Goal: Communication & Community: Ask a question

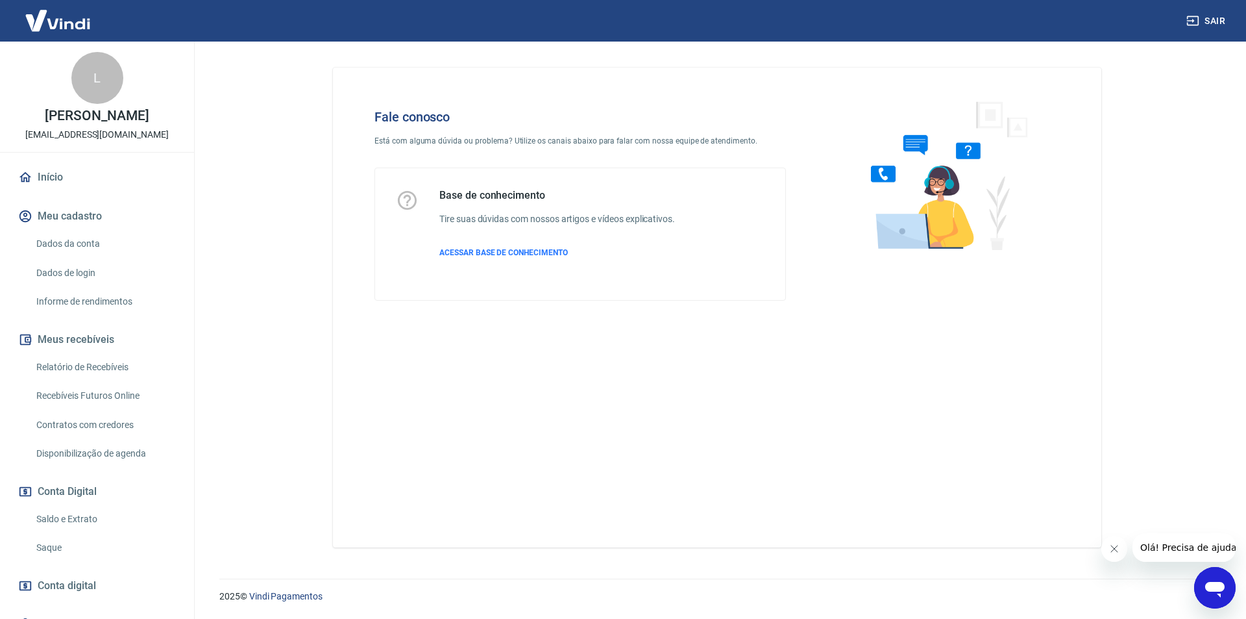
click at [1212, 584] on icon "Abrir janela de mensagens" at bounding box center [1214, 590] width 19 height 16
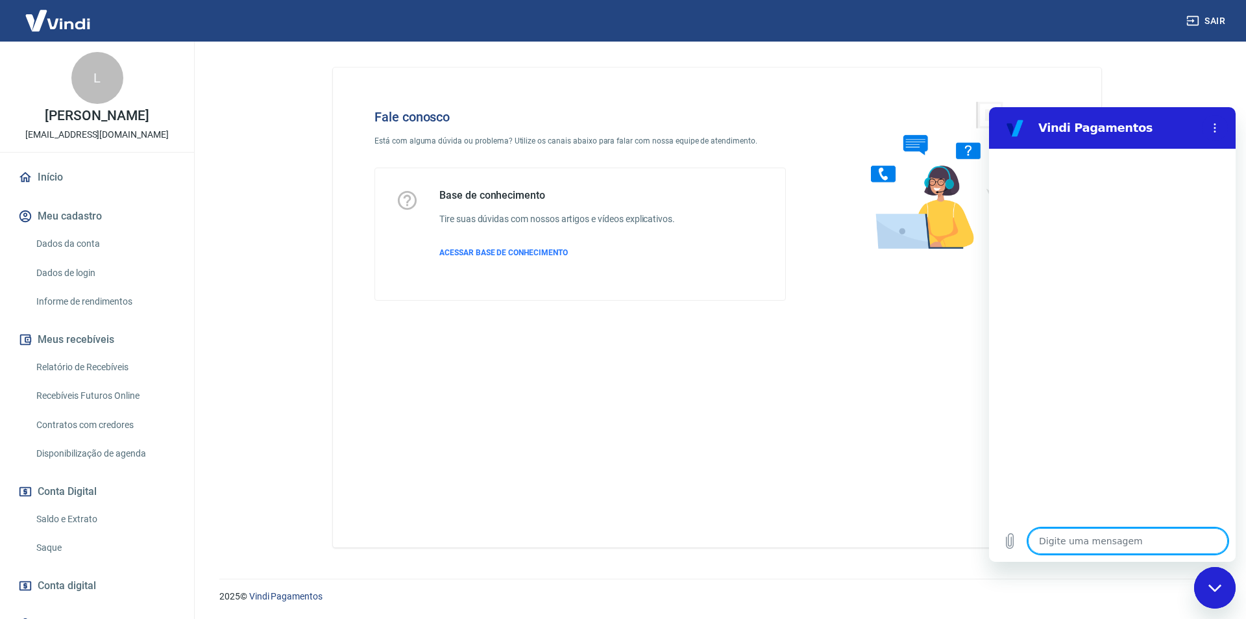
click at [1064, 548] on textarea at bounding box center [1128, 541] width 200 height 26
type textarea "o"
type textarea "x"
type textarea "oi"
type textarea "x"
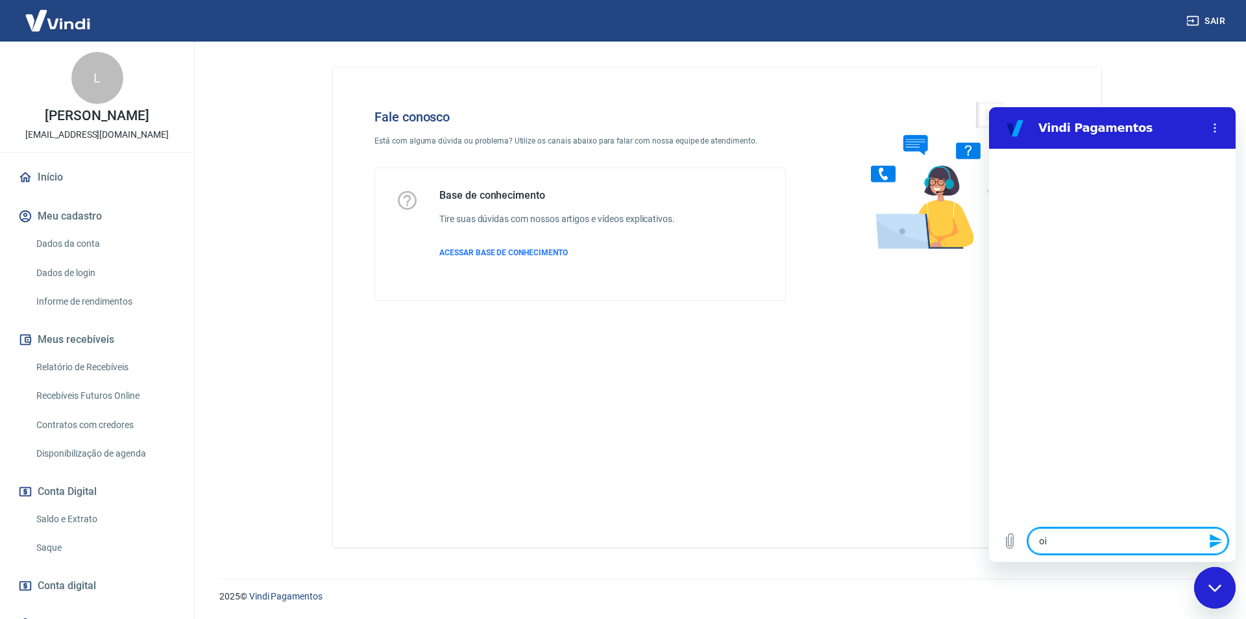
type textarea "oii"
type textarea "x"
type textarea "oii,"
type textarea "x"
type textarea "oii,"
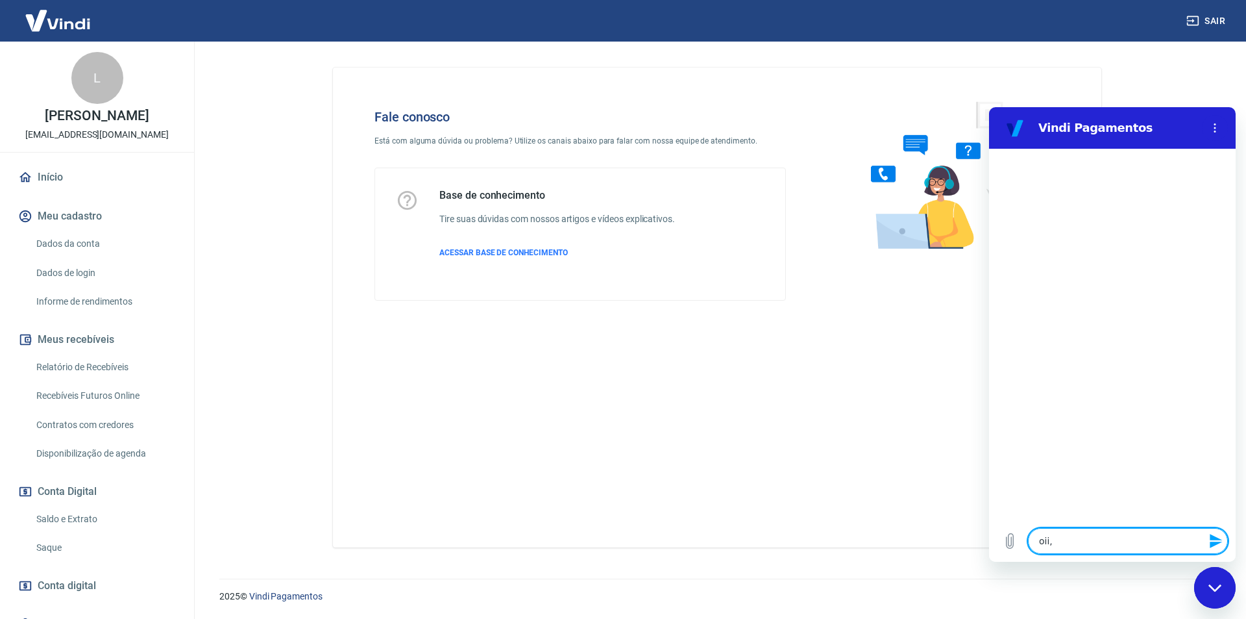
type textarea "x"
type textarea "oii, b"
type textarea "x"
type textarea "oii, bo"
type textarea "x"
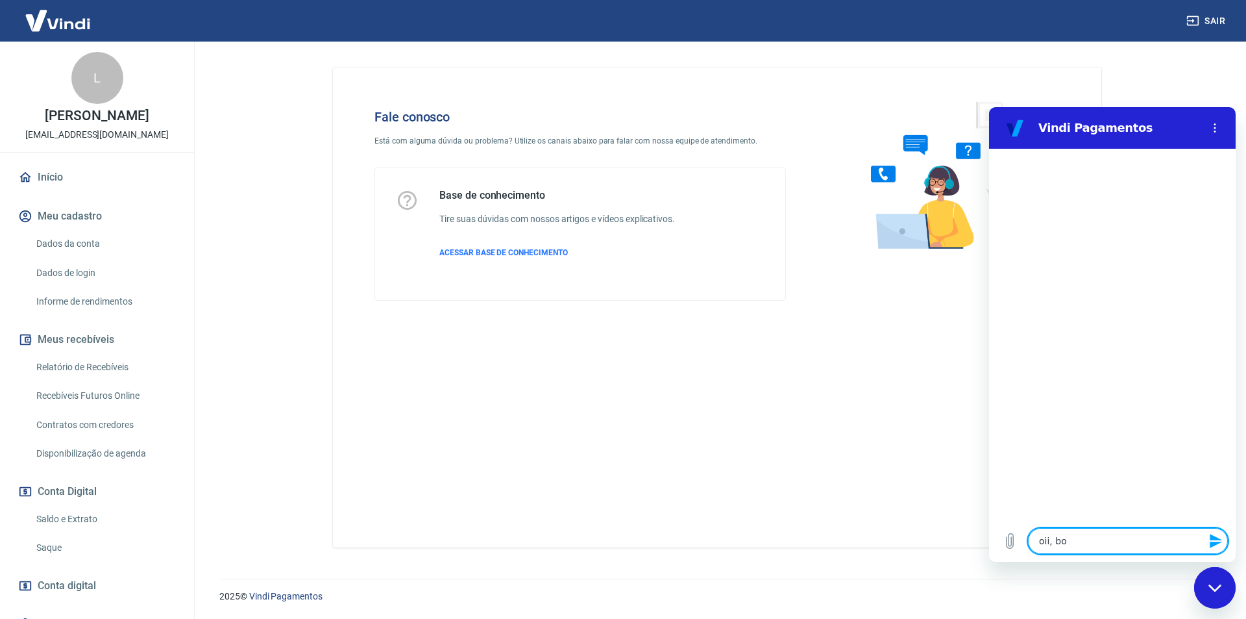
type textarea "oii, bom"
type textarea "x"
type textarea "oii, bom"
type textarea "x"
type textarea "oii, bom d"
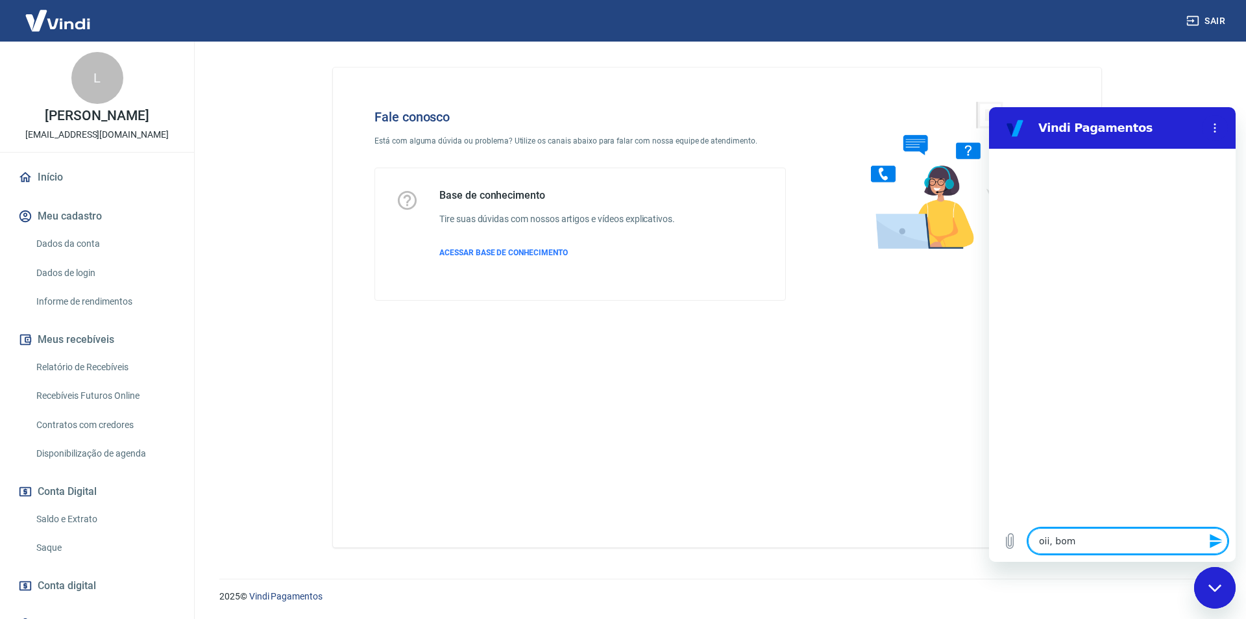
type textarea "x"
type textarea "oii, bom di"
type textarea "x"
type textarea "oii, bom dia"
type textarea "x"
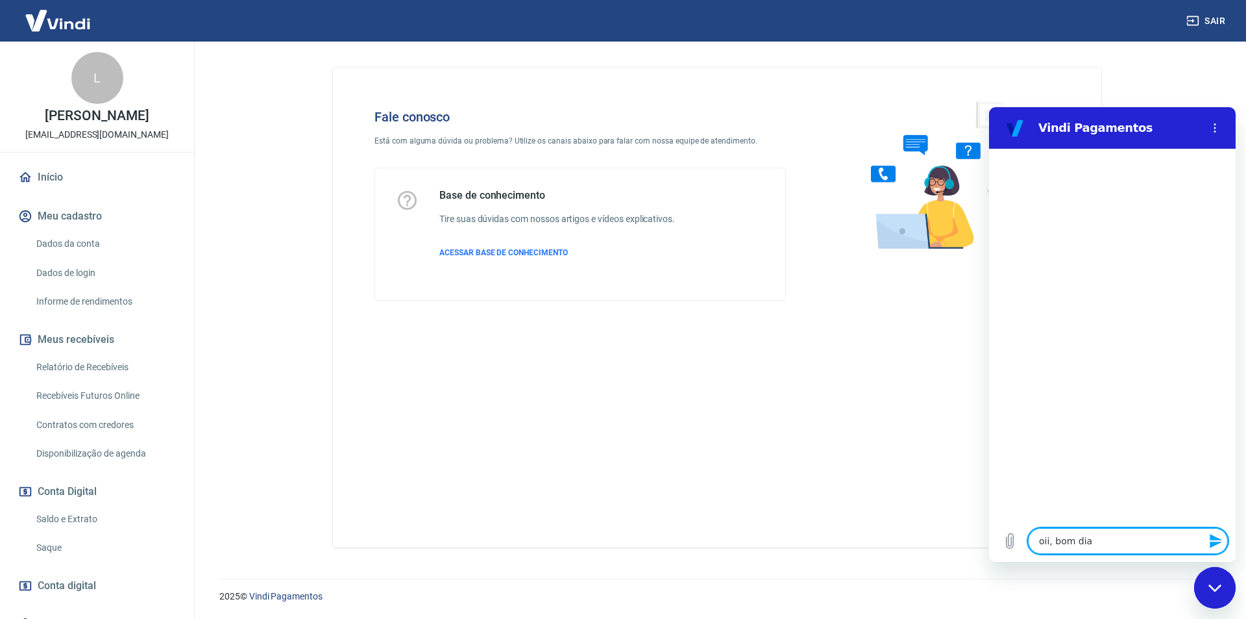
type textarea "oii, bom dia"
type textarea "x"
type textarea "o"
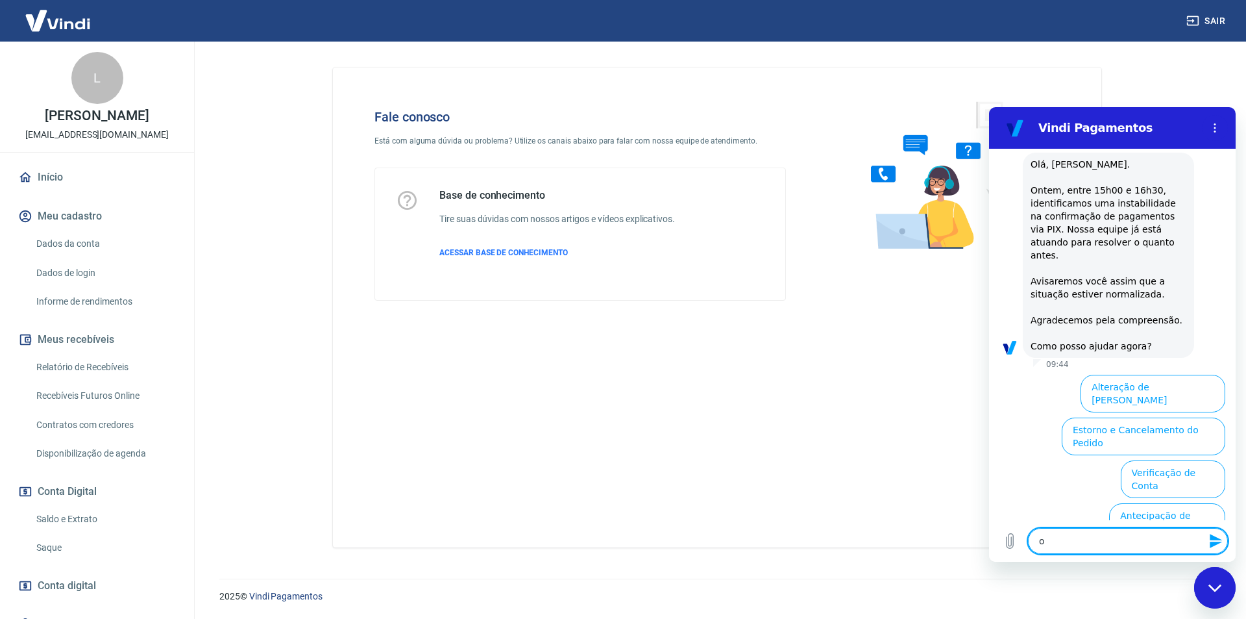
type textarea "x"
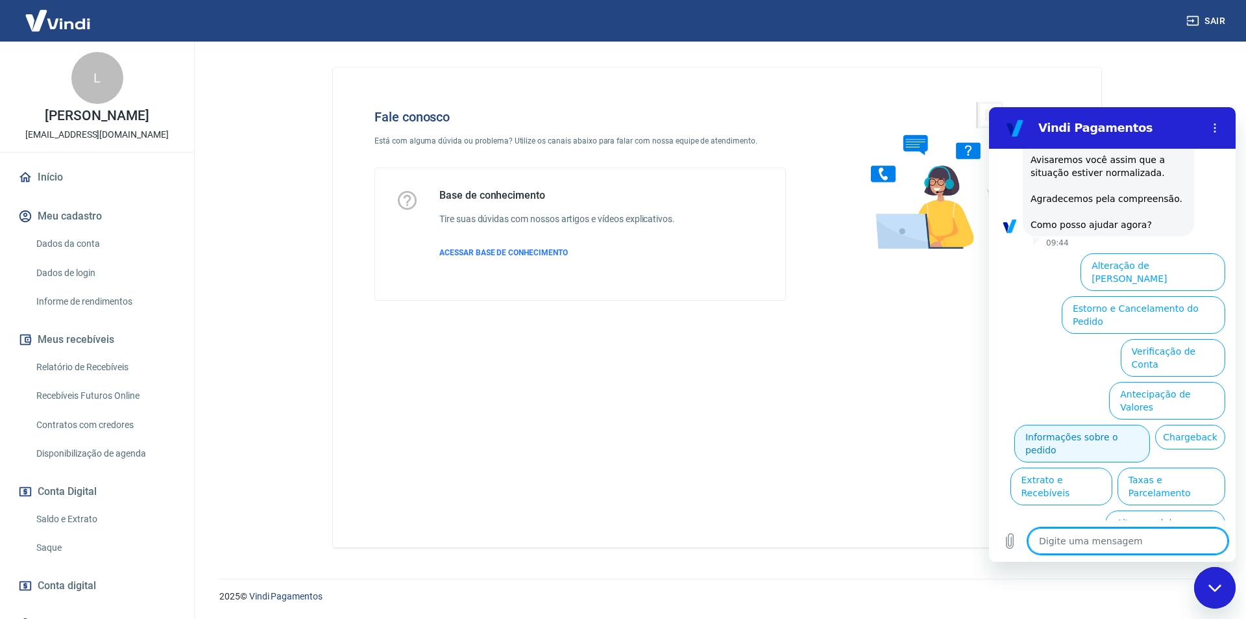
click at [1146, 424] on button "Informações sobre o pedido" at bounding box center [1083, 443] width 136 height 38
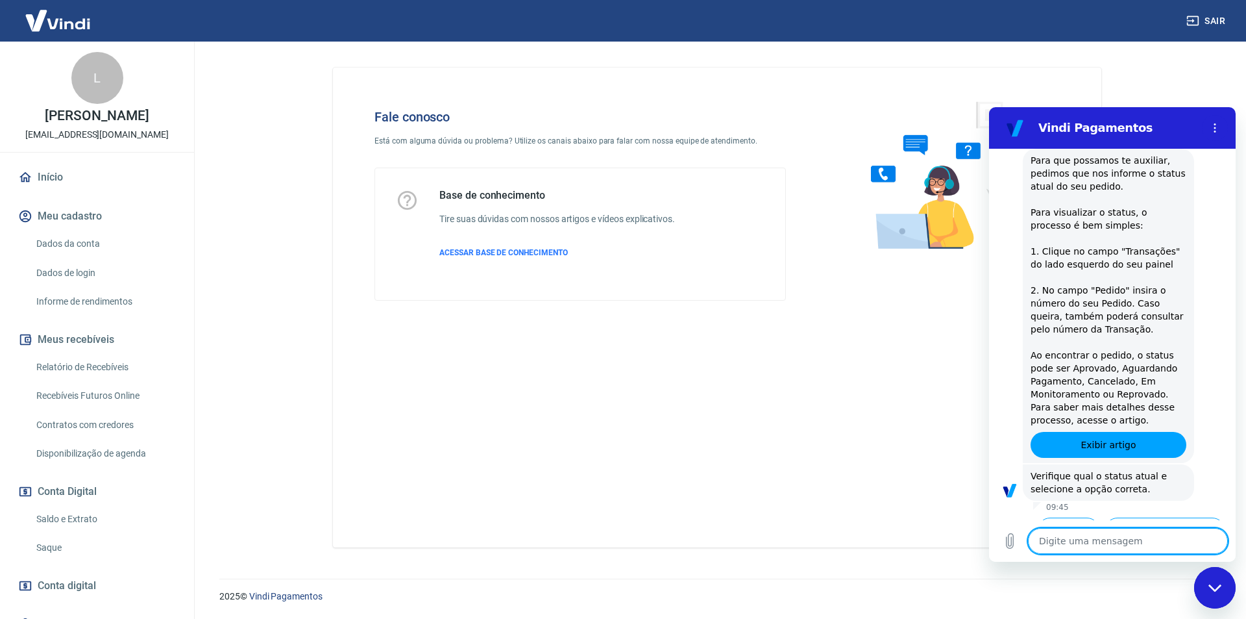
scroll to position [410, 0]
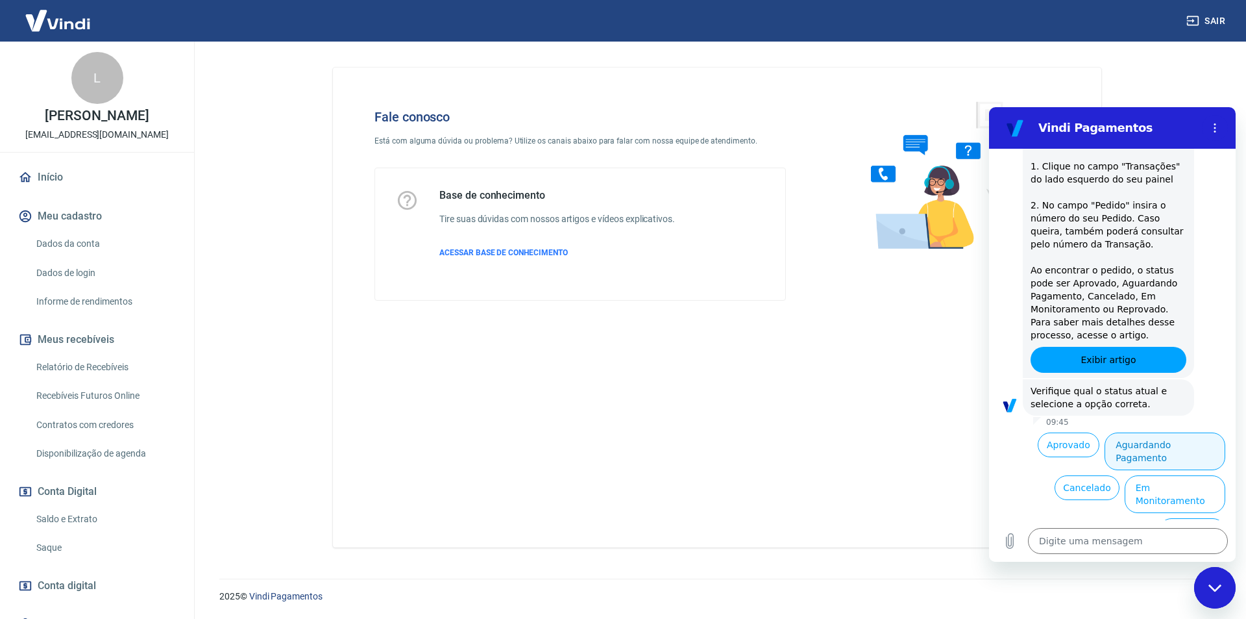
click at [1153, 443] on button "Aguardando Pagamento" at bounding box center [1165, 451] width 121 height 38
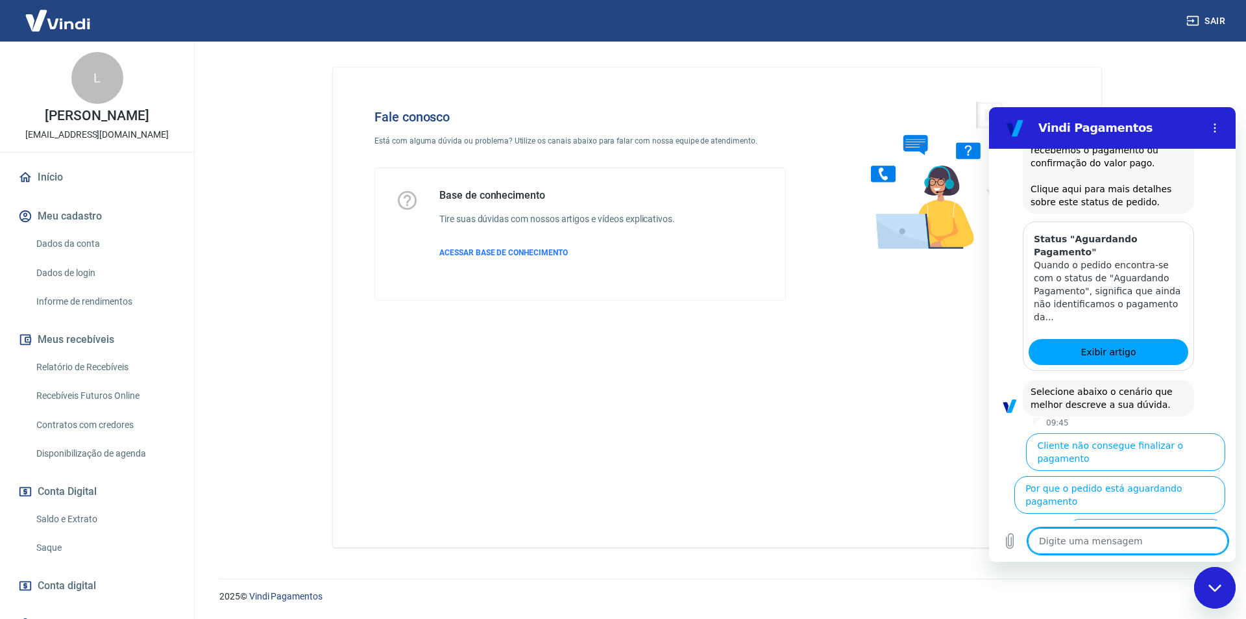
scroll to position [777, 0]
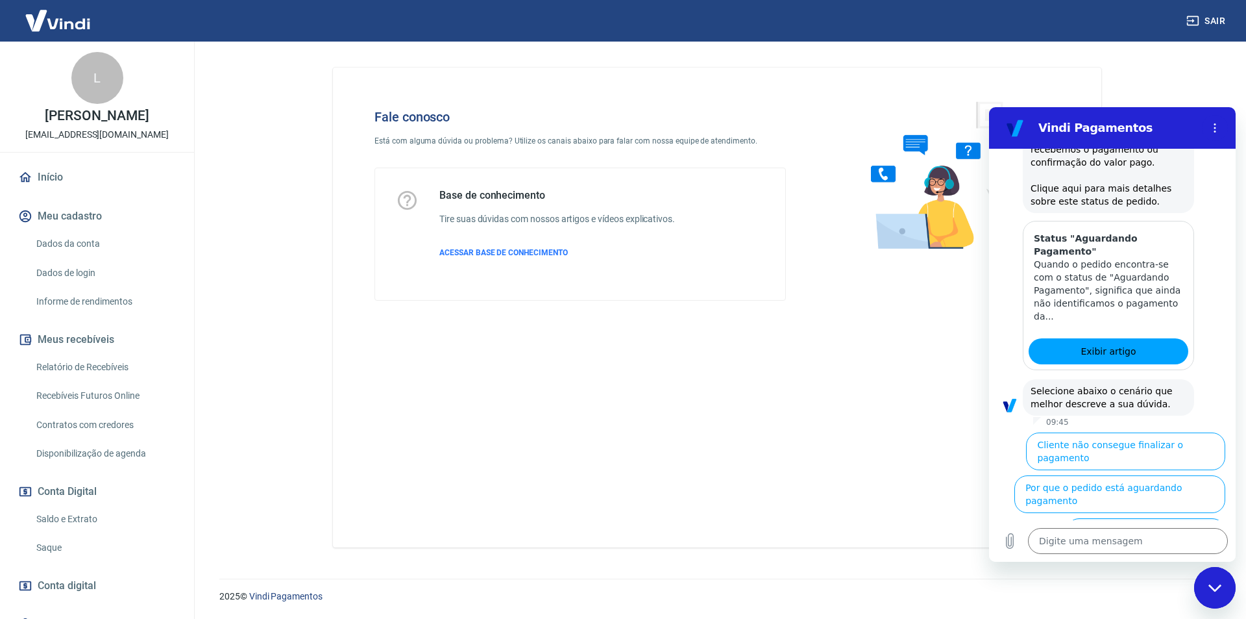
click at [1170, 518] on button "Cliente pagou, mas pedido consta 'Aguardando Pagamento'" at bounding box center [1145, 543] width 159 height 51
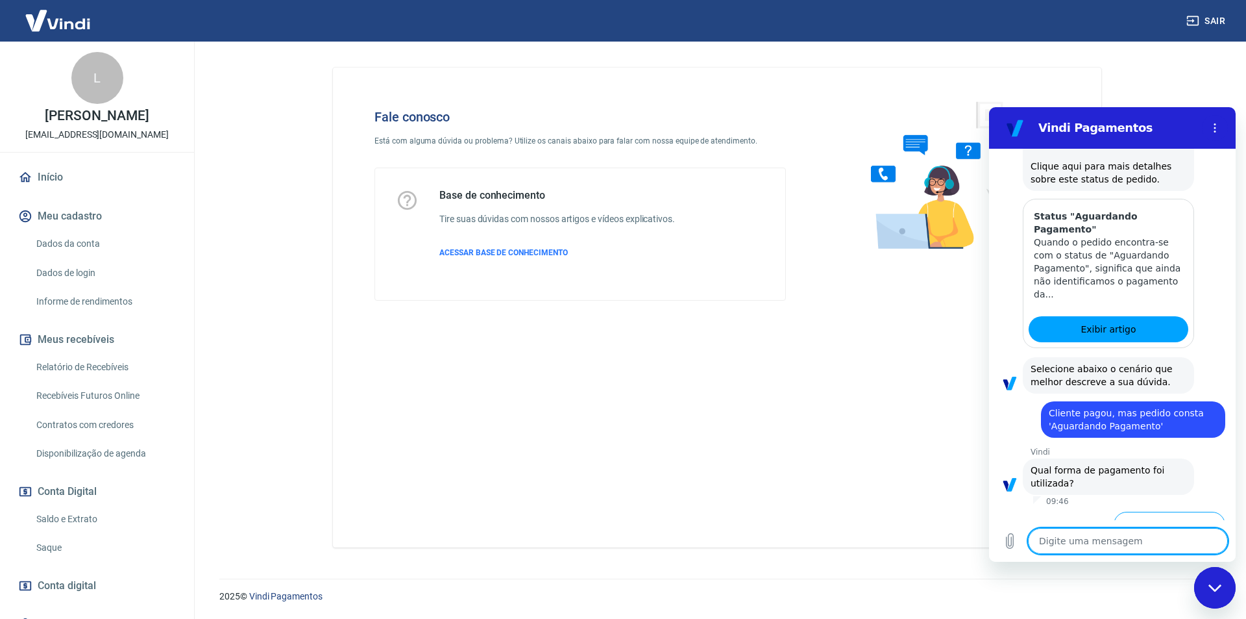
scroll to position [864, 0]
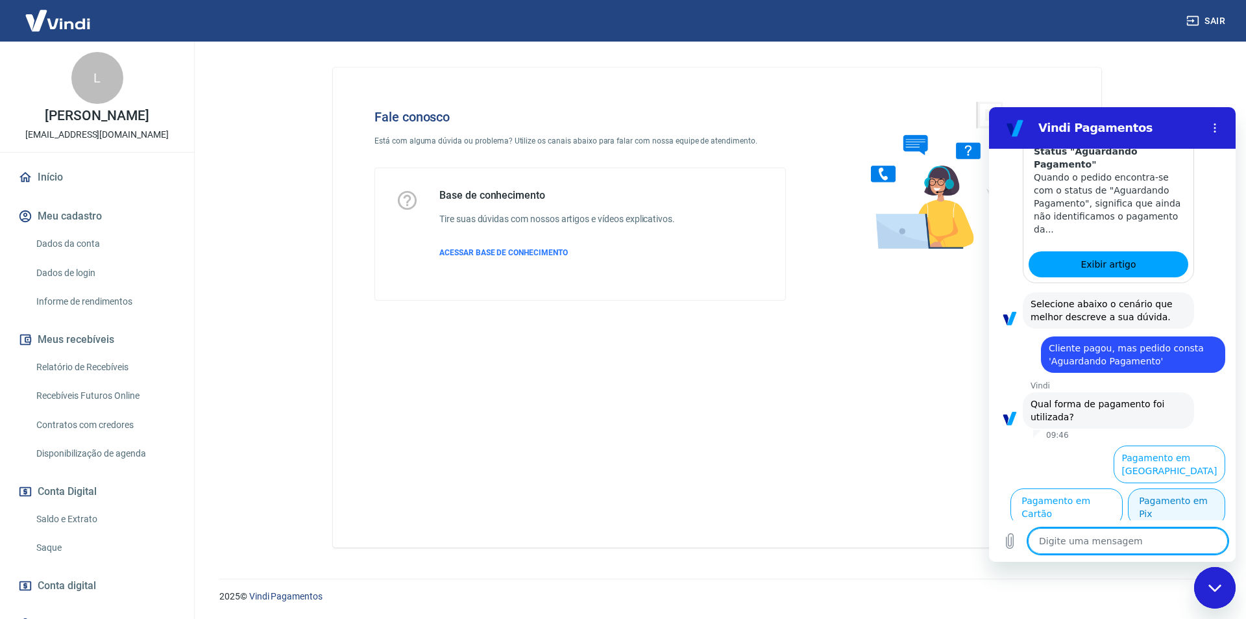
click at [1184, 506] on button "Pagamento em Pix" at bounding box center [1176, 507] width 97 height 38
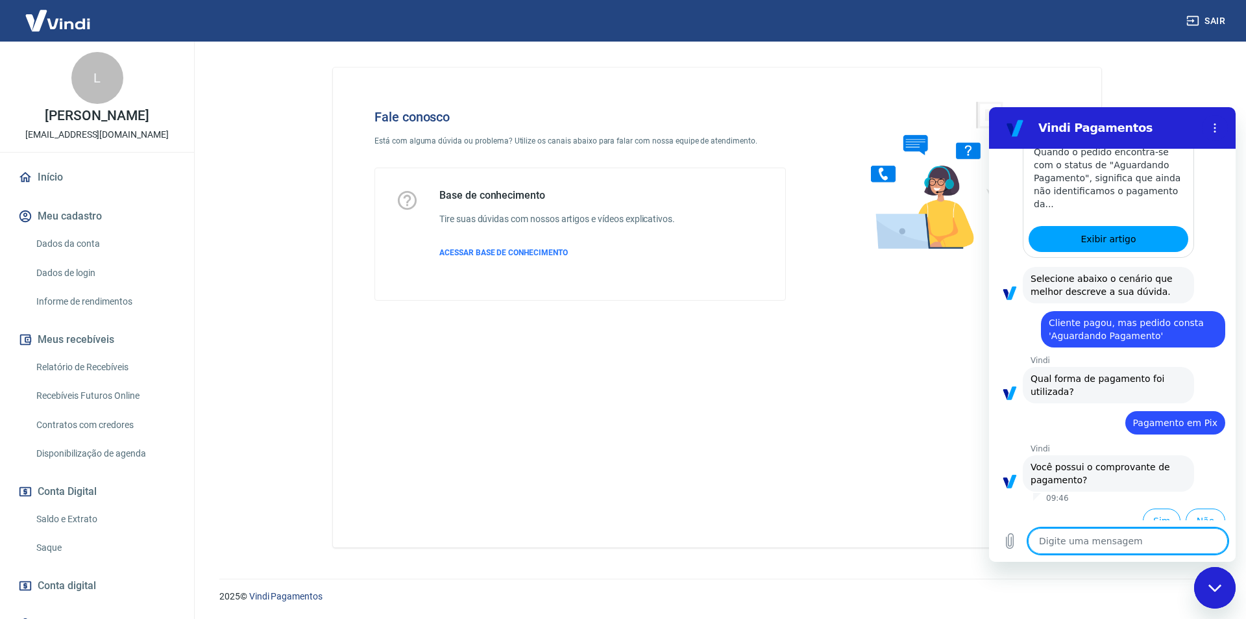
scroll to position [891, 0]
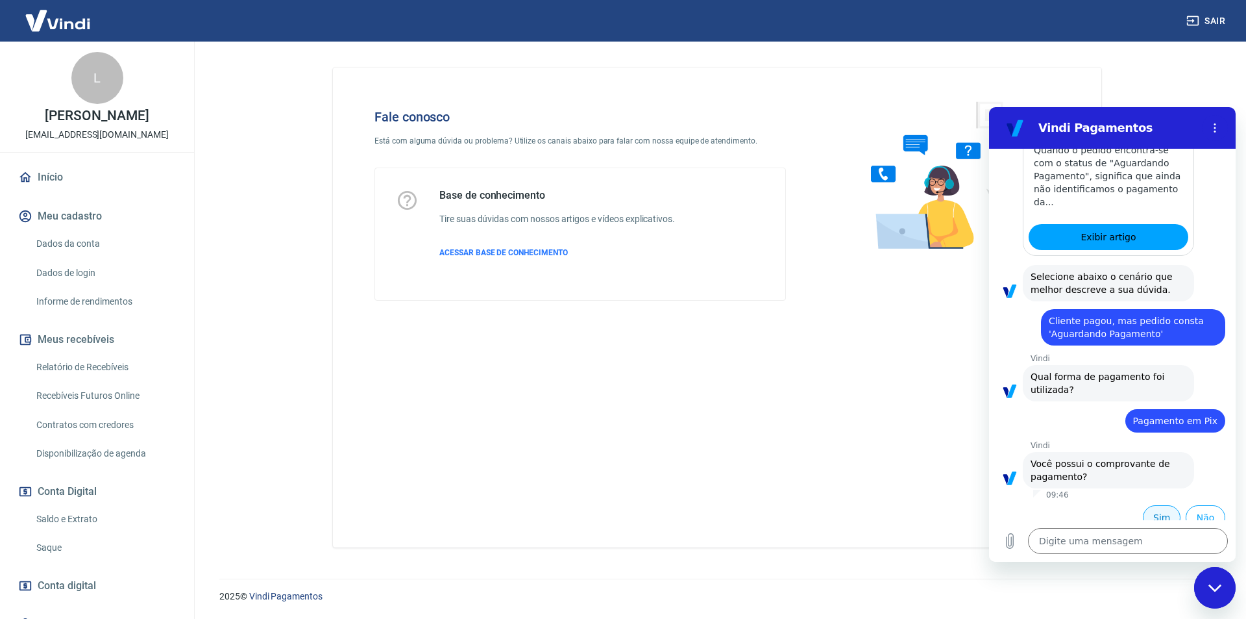
click at [1149, 506] on button "Sim" at bounding box center [1162, 517] width 38 height 25
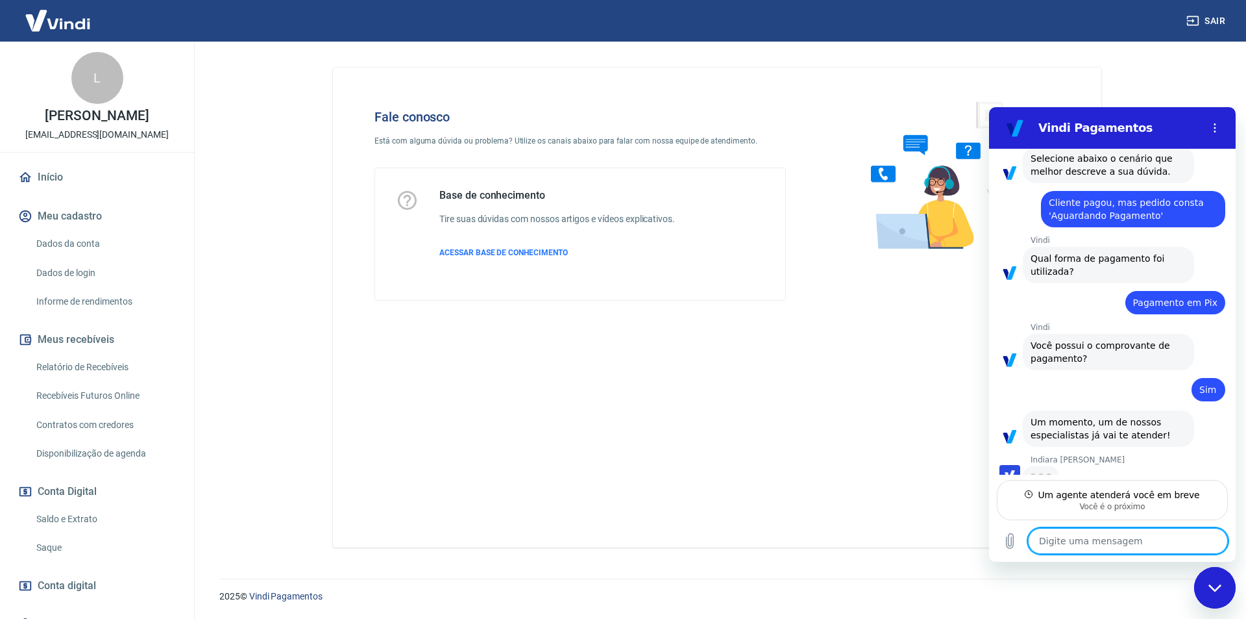
scroll to position [1008, 0]
type textarea "x"
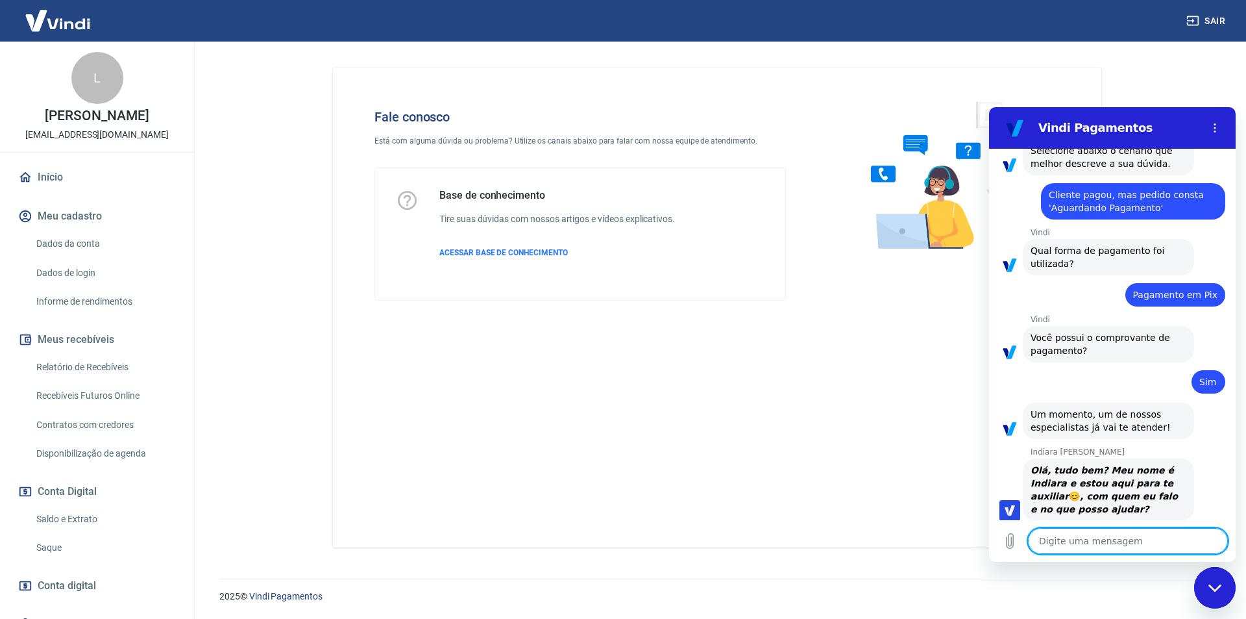
scroll to position [1020, 0]
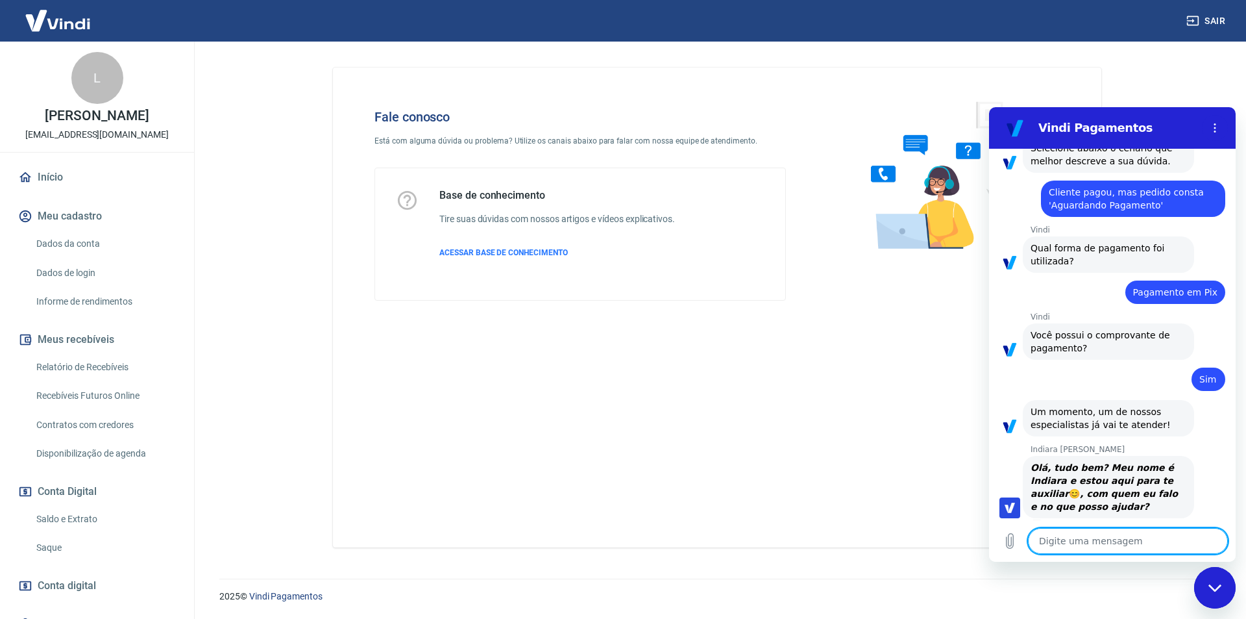
type textarea "o"
type textarea "x"
type textarea "oi"
type textarea "x"
type textarea "oi,"
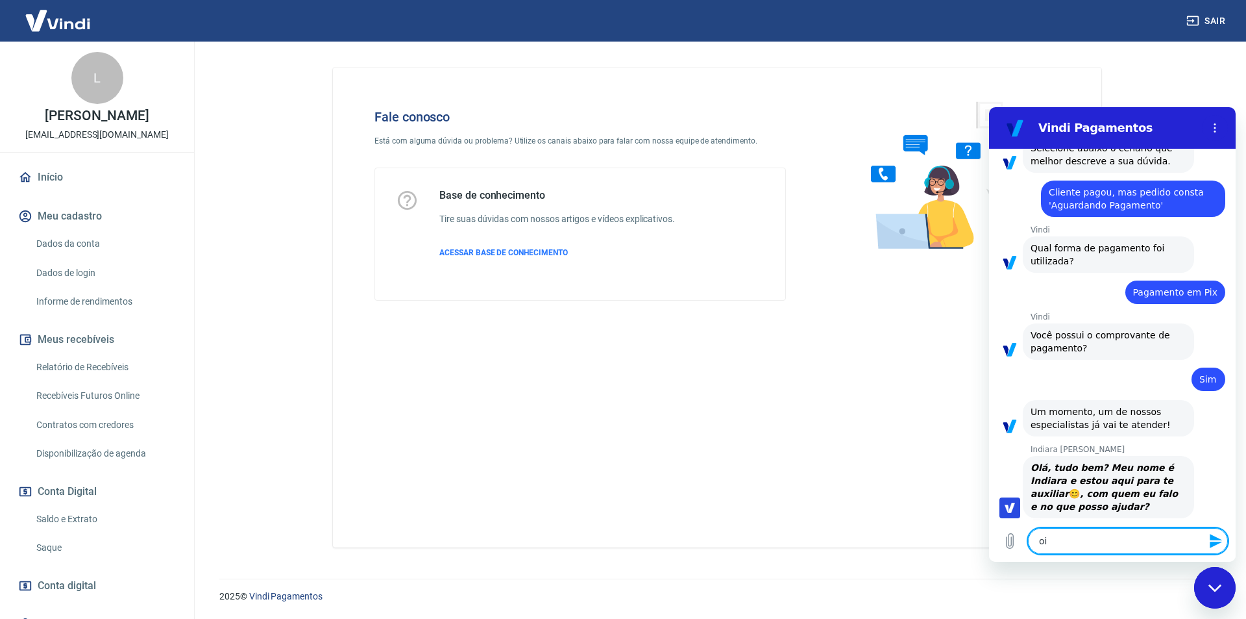
type textarea "x"
type textarea "oi,"
type textarea "x"
type textarea "oi, b"
type textarea "x"
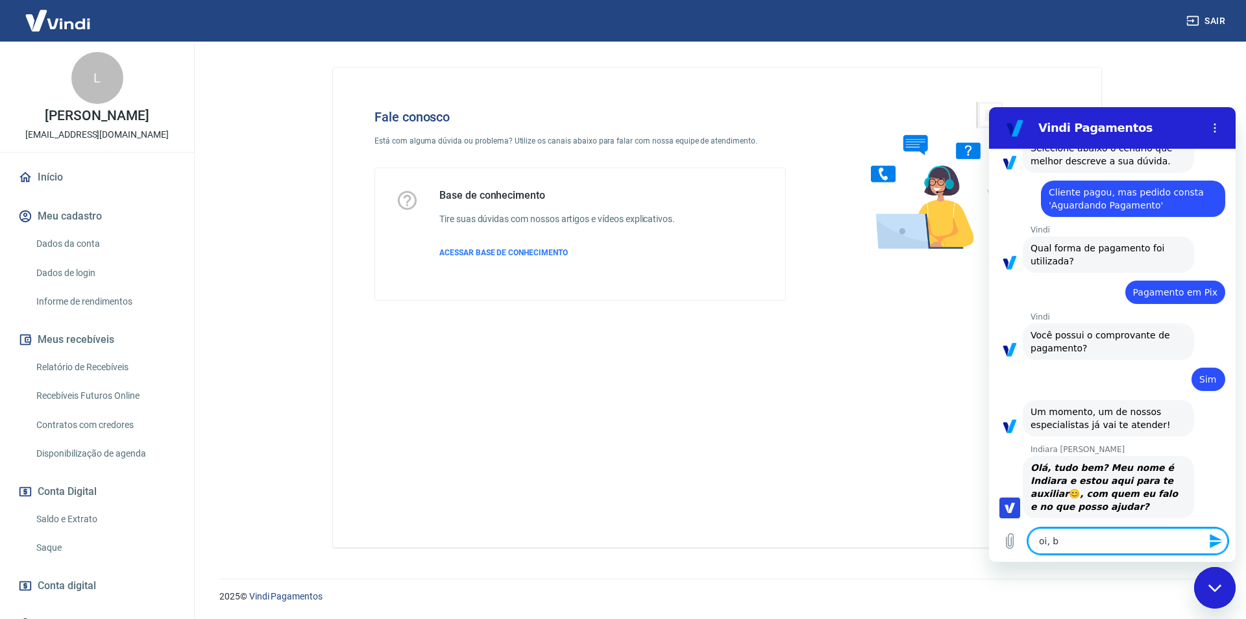
type textarea "oi, bo"
type textarea "x"
type textarea "oi, bom"
type textarea "x"
type textarea "oi, bom"
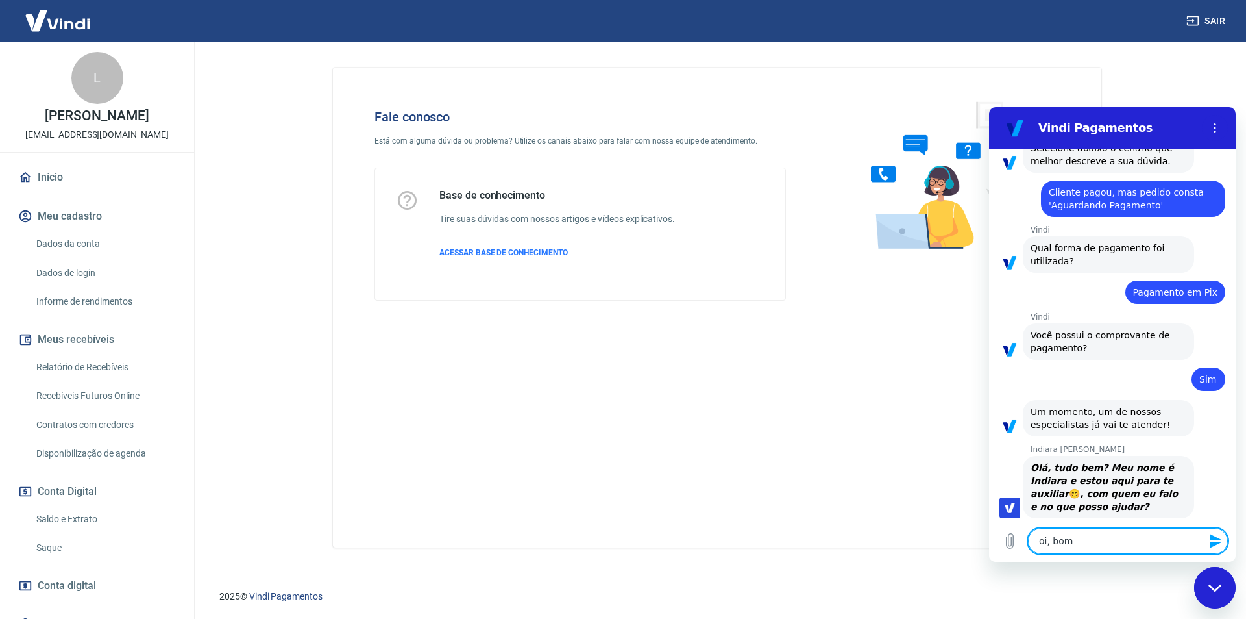
type textarea "x"
type textarea "oi, bom d"
type textarea "x"
type textarea "oi, bom di"
type textarea "x"
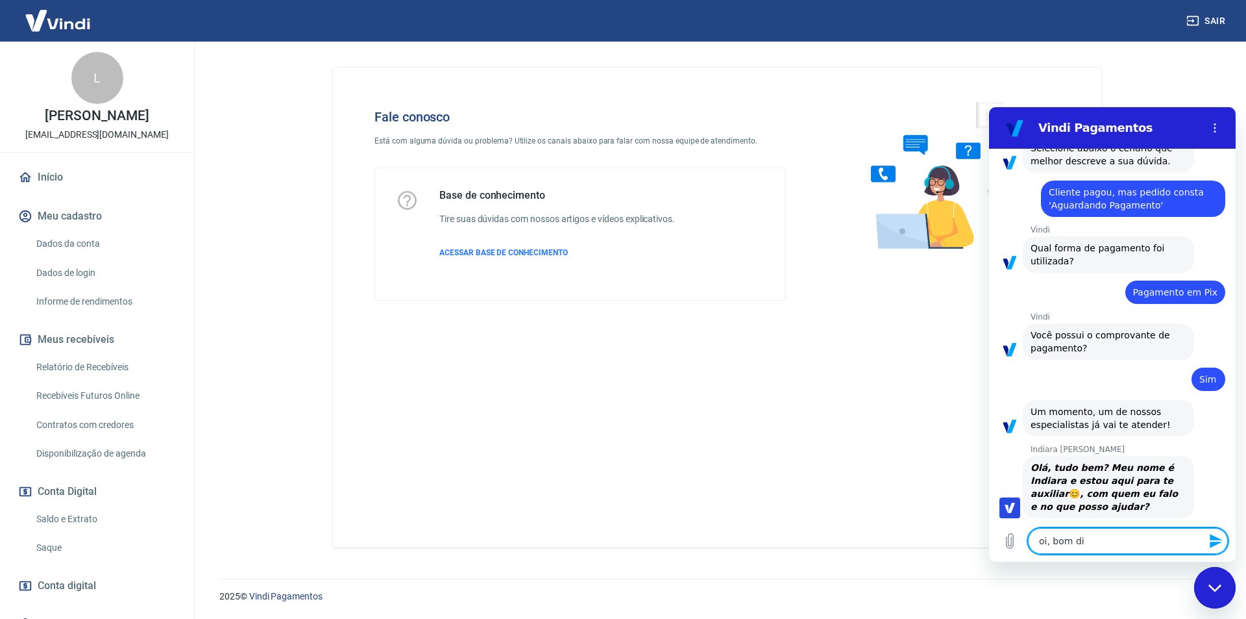
type textarea "oi, bom dia"
type textarea "x"
type textarea "oi, bom dia"
type textarea "x"
type textarea "oi, bom dia I"
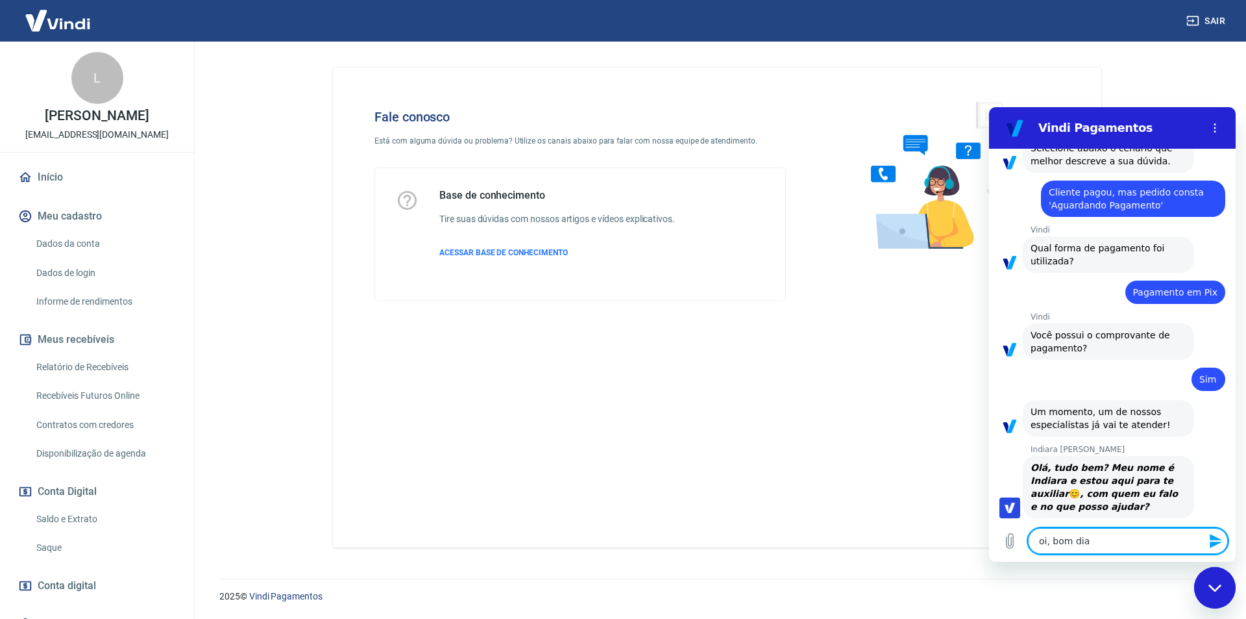
type textarea "x"
type textarea "oi, bom dia In"
type textarea "x"
type textarea "oi, bom dia Ind"
type textarea "x"
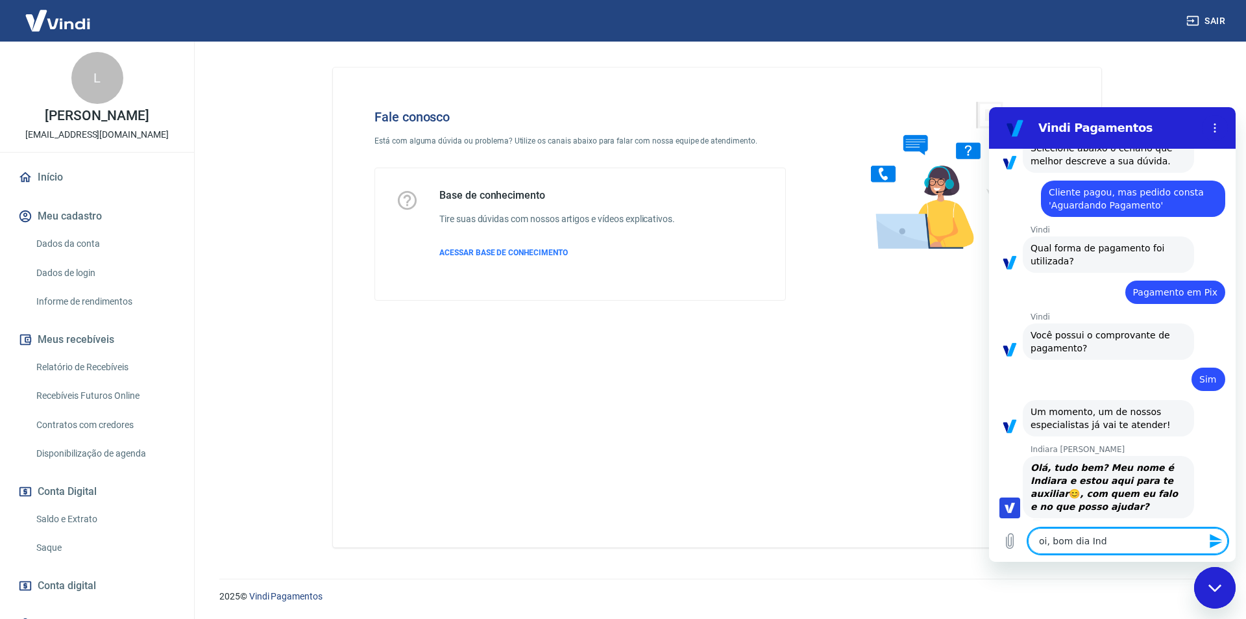
type textarea "oi, bom dia Indi"
type textarea "x"
type textarea "oi, bom dia India"
type textarea "x"
type textarea "oi, bom dia Indiar"
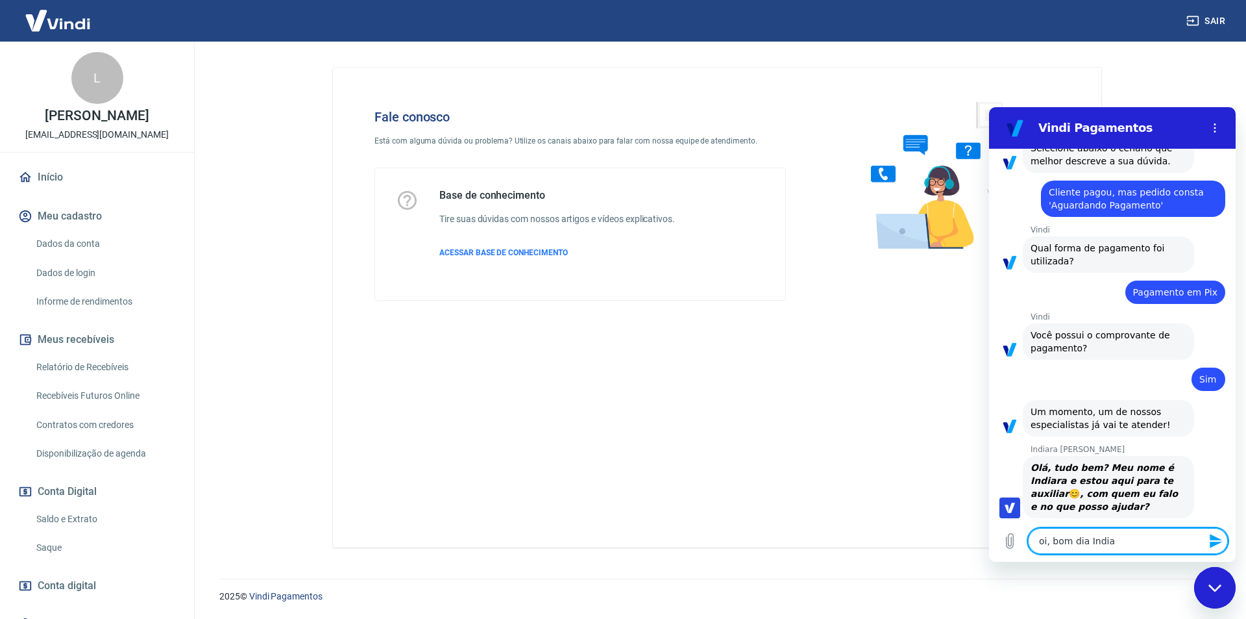
type textarea "x"
type textarea "oi, bom dia Indiara"
type textarea "x"
type textarea "oi, bom dia Indiara"
type textarea "x"
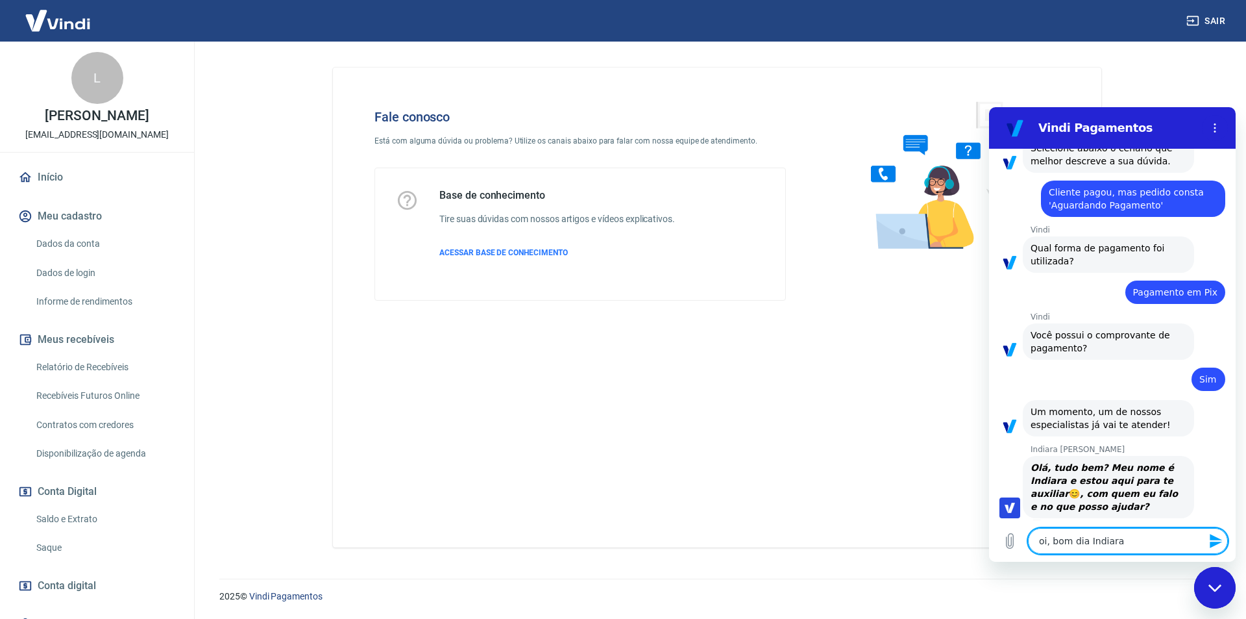
type textarea "oi, bom dia Indiara"
type textarea "x"
type textarea "oi, bom dia Indiara,"
type textarea "x"
type textarea "oi, bom dia Indiara,"
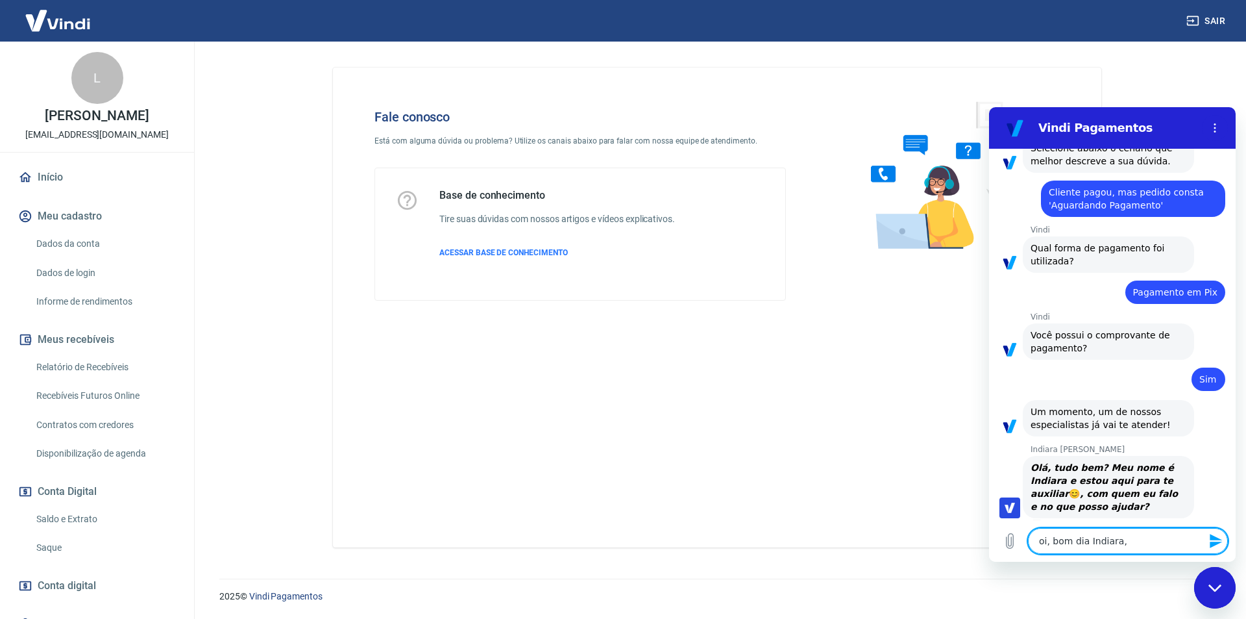
type textarea "x"
type textarea "oi, bom dia Indiara, m"
type textarea "x"
type textarea "oi, bom dia Indiara, me"
type textarea "x"
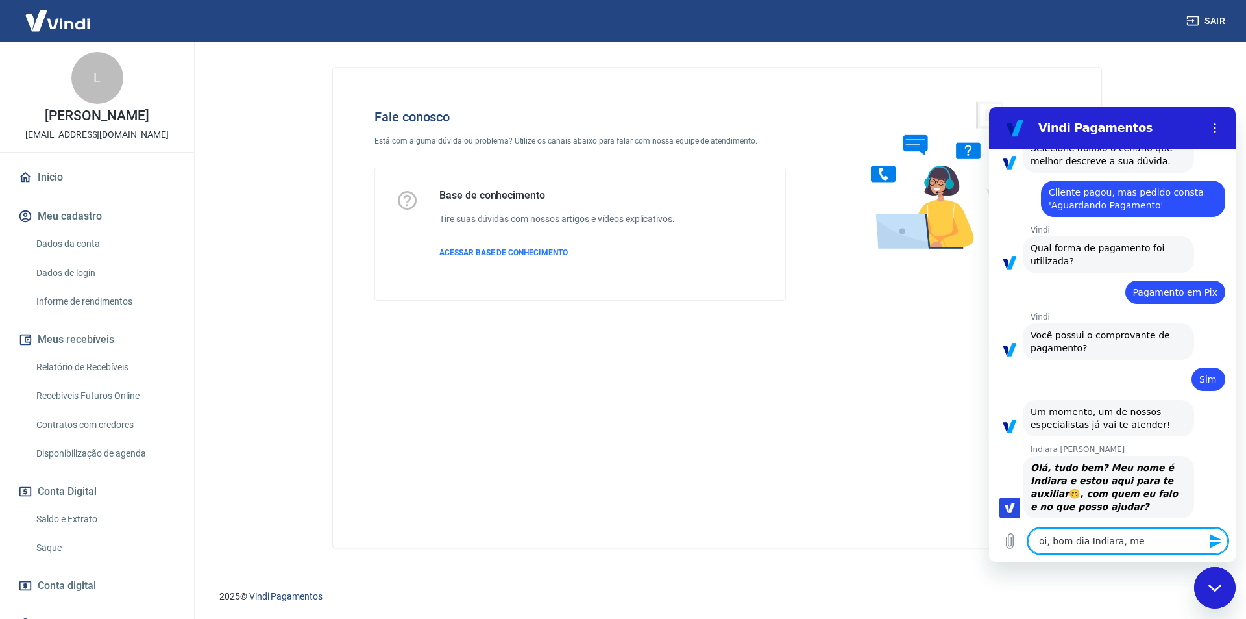
type textarea "oi, bom dia Indiara, me"
type textarea "x"
type textarea "oi, bom dia Indiara, me c"
type textarea "x"
type textarea "oi, bom dia Indiara, me ch"
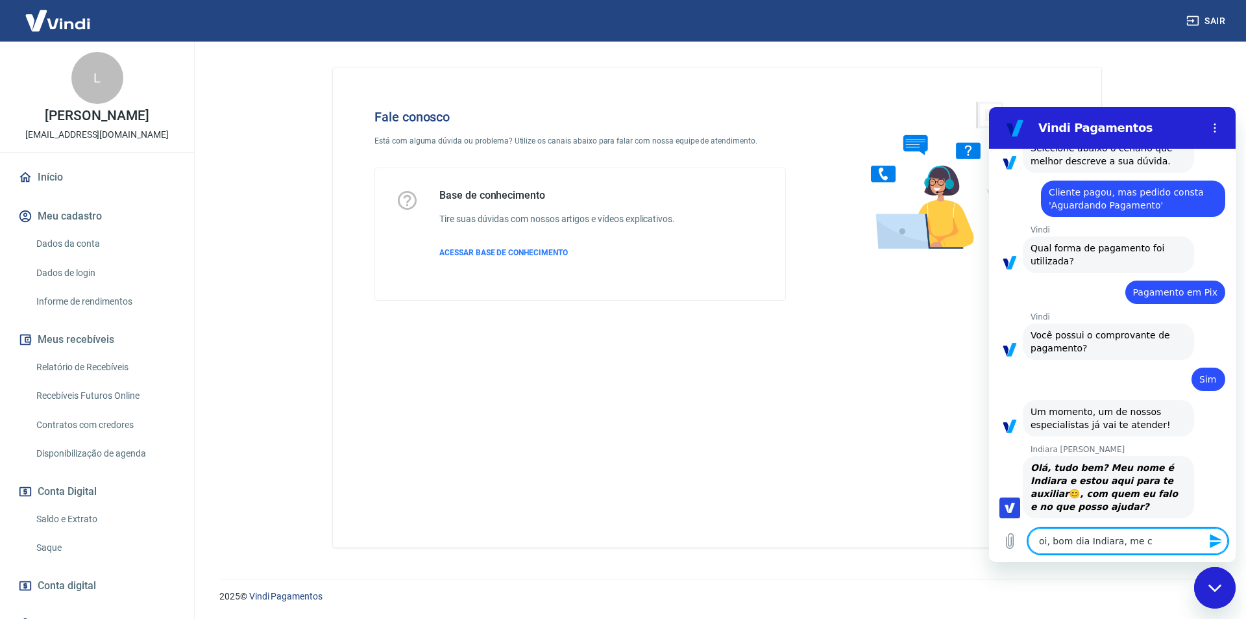
type textarea "x"
type textarea "oi, bom dia Indiara, me cha"
type textarea "x"
type textarea "oi, bom dia Indiara, me cham"
type textarea "x"
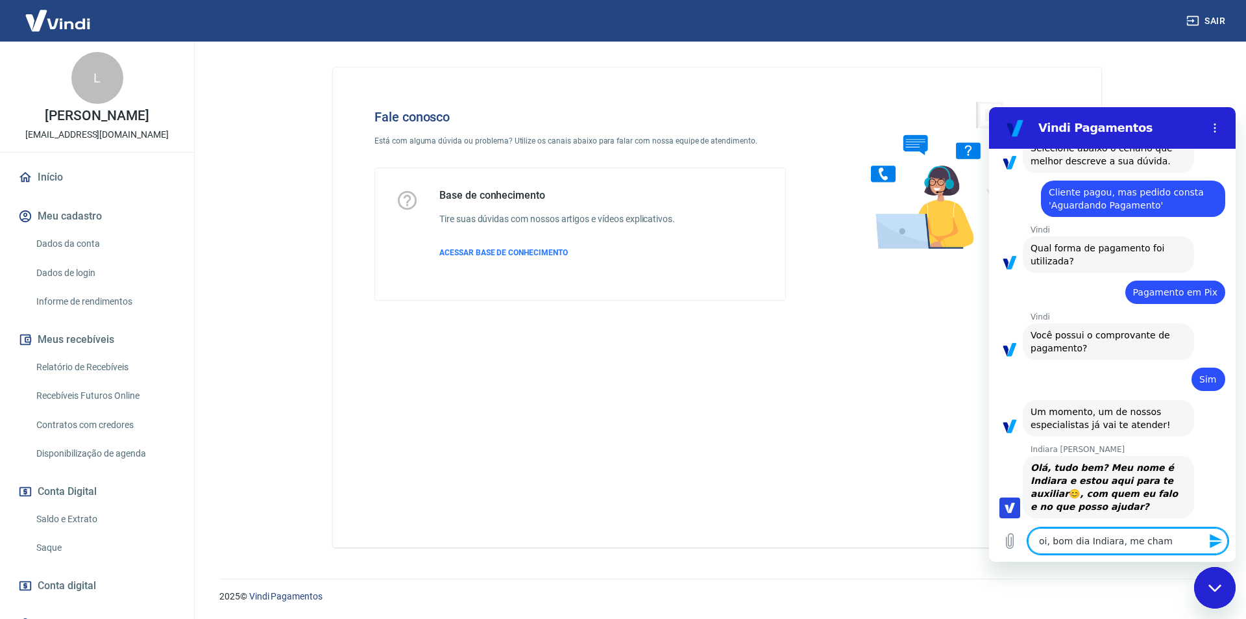
type textarea "oi, bom dia Indiara, me chamo"
type textarea "x"
type textarea "oi, bom dia Indiara, me chamo"
type textarea "x"
type textarea "oi, bom dia Indiara, me chamo B"
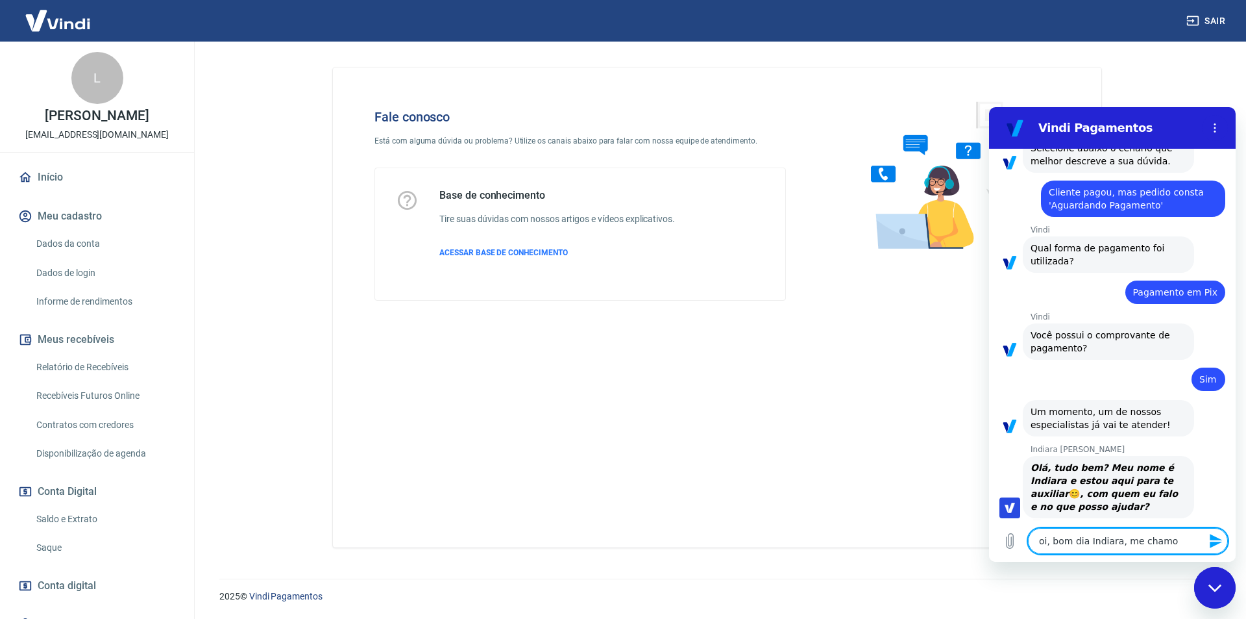
type textarea "x"
type textarea "oi, bom dia Indiara, me chamo Br"
type textarea "x"
type textarea "oi, bom dia Indiara, me chamo Bru"
type textarea "x"
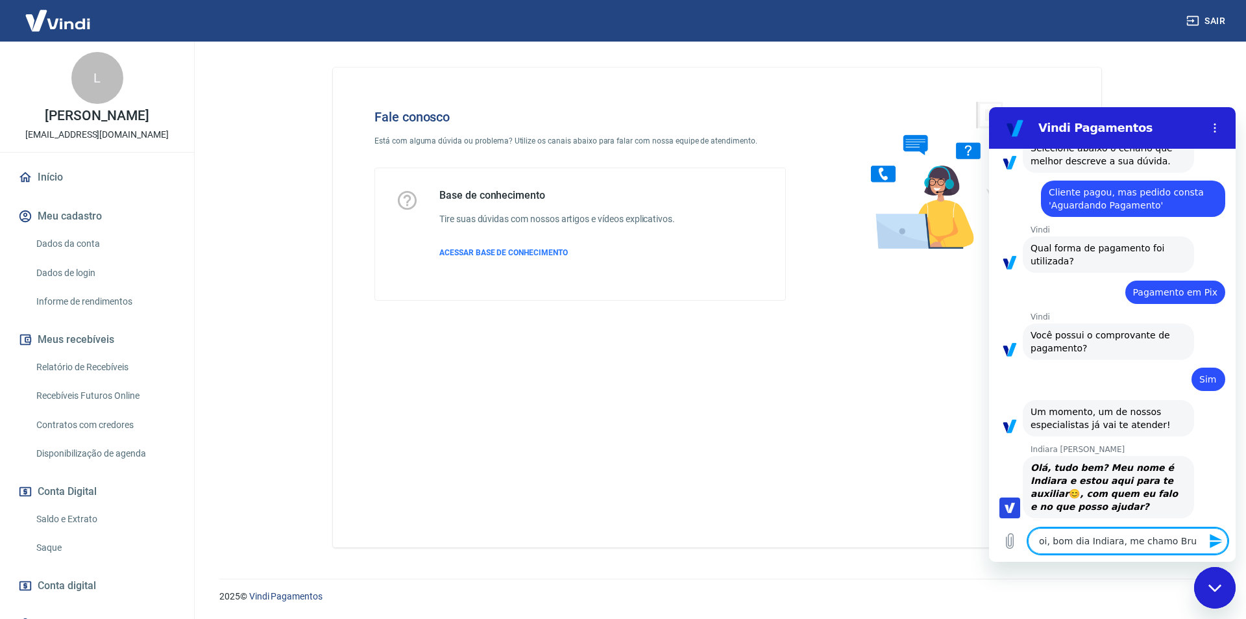
type textarea "oi, bom dia Indiara, me chamo Brun"
type textarea "x"
type textarea "oi, bom dia Indiara, me chamo Bruna"
type textarea "x"
type textarea "oi, bom dia Indiara, me chamo Bruna"
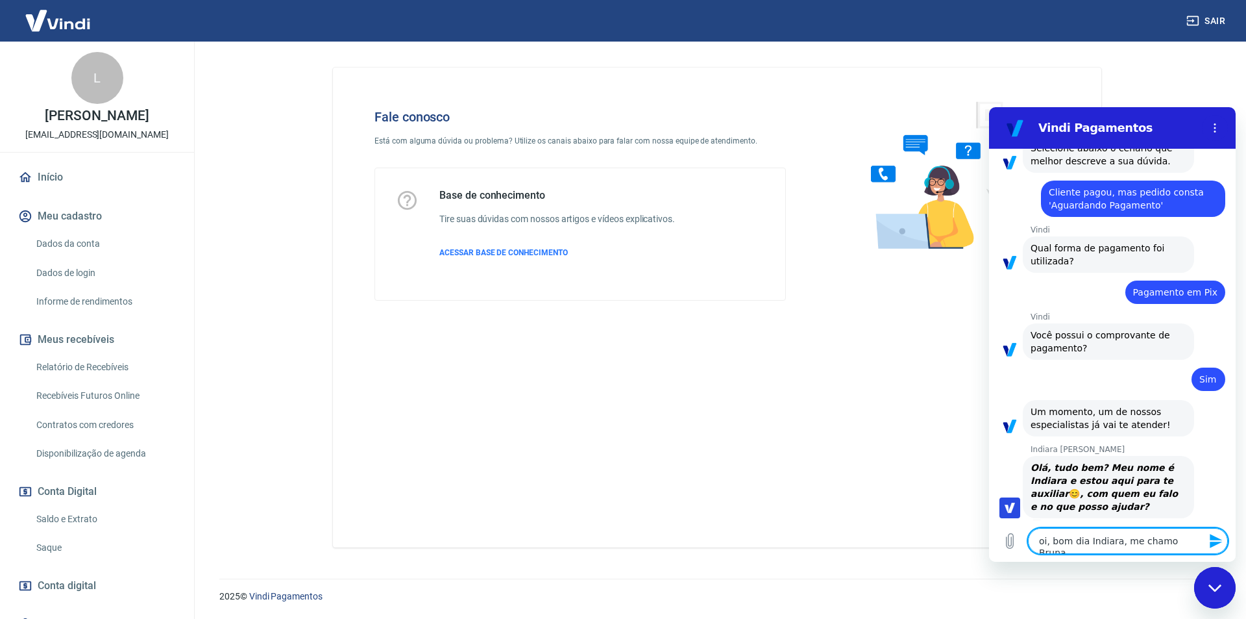
type textarea "x"
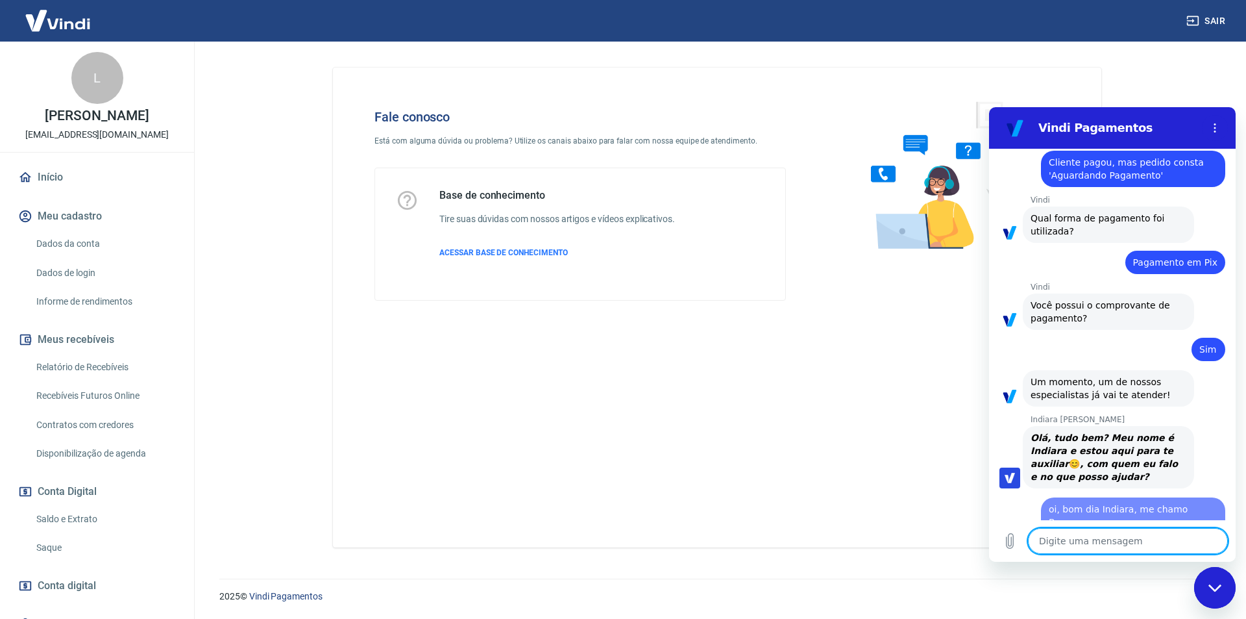
type textarea "x"
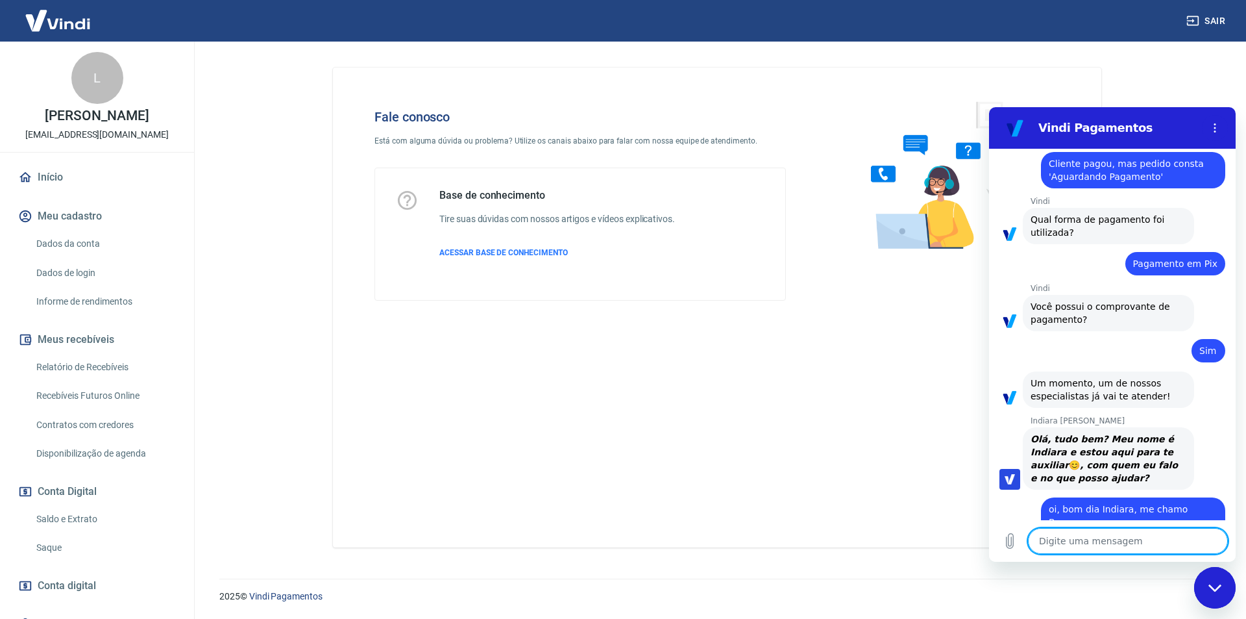
scroll to position [1051, 0]
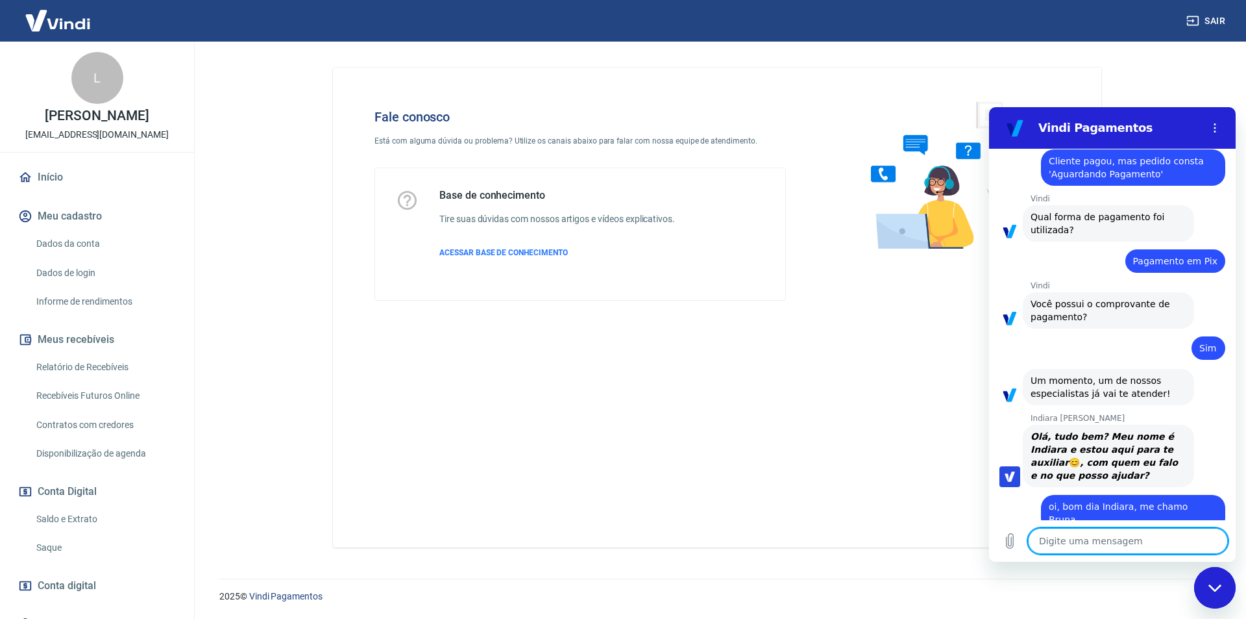
type textarea "t"
type textarea "x"
type textarea "tu"
type textarea "x"
type textarea "tud"
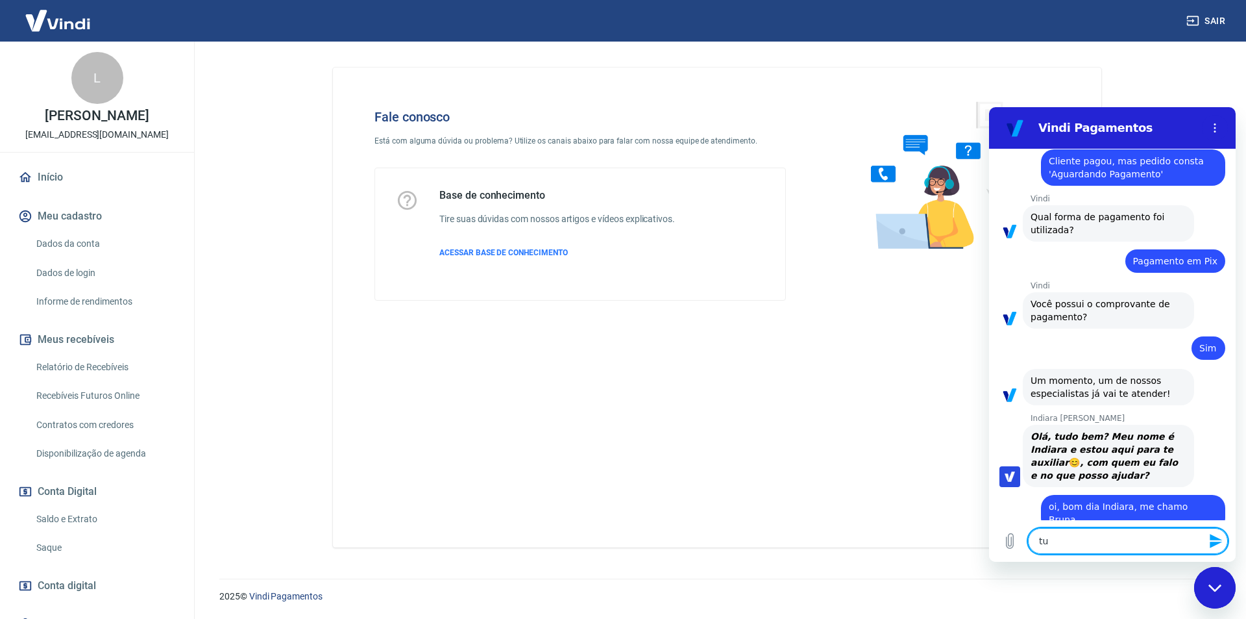
type textarea "x"
type textarea "tudo"
type textarea "x"
type textarea "tudo"
type textarea "x"
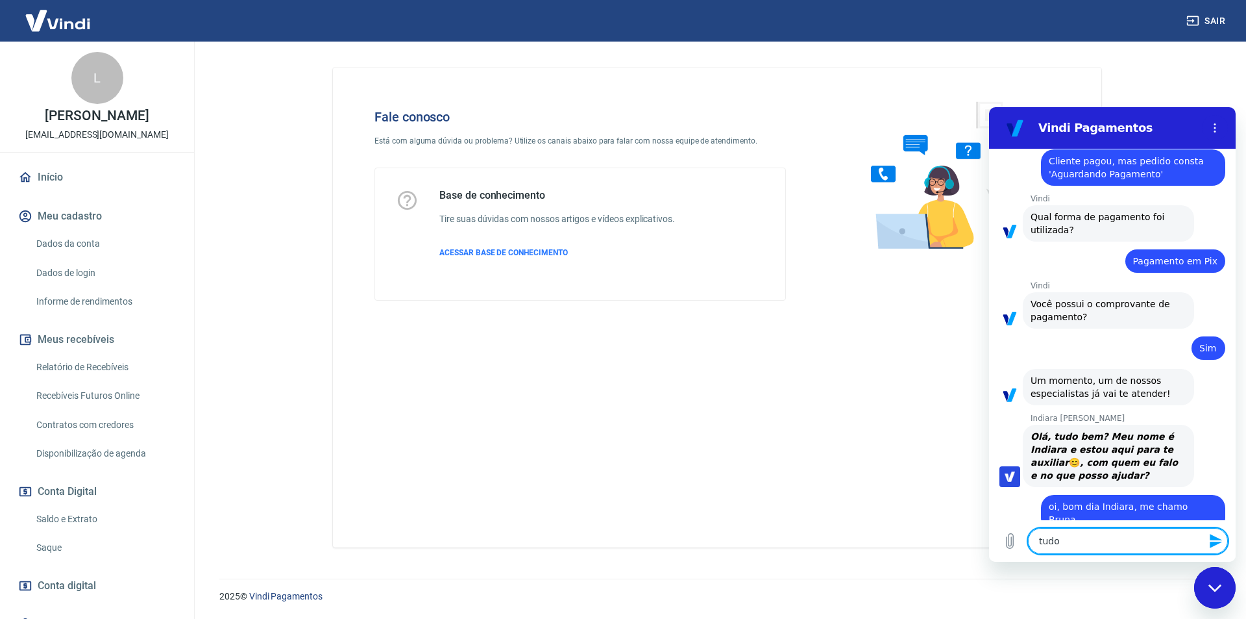
type textarea "tudo b"
type textarea "x"
type textarea "tudo be"
type textarea "x"
type textarea "tudo bem"
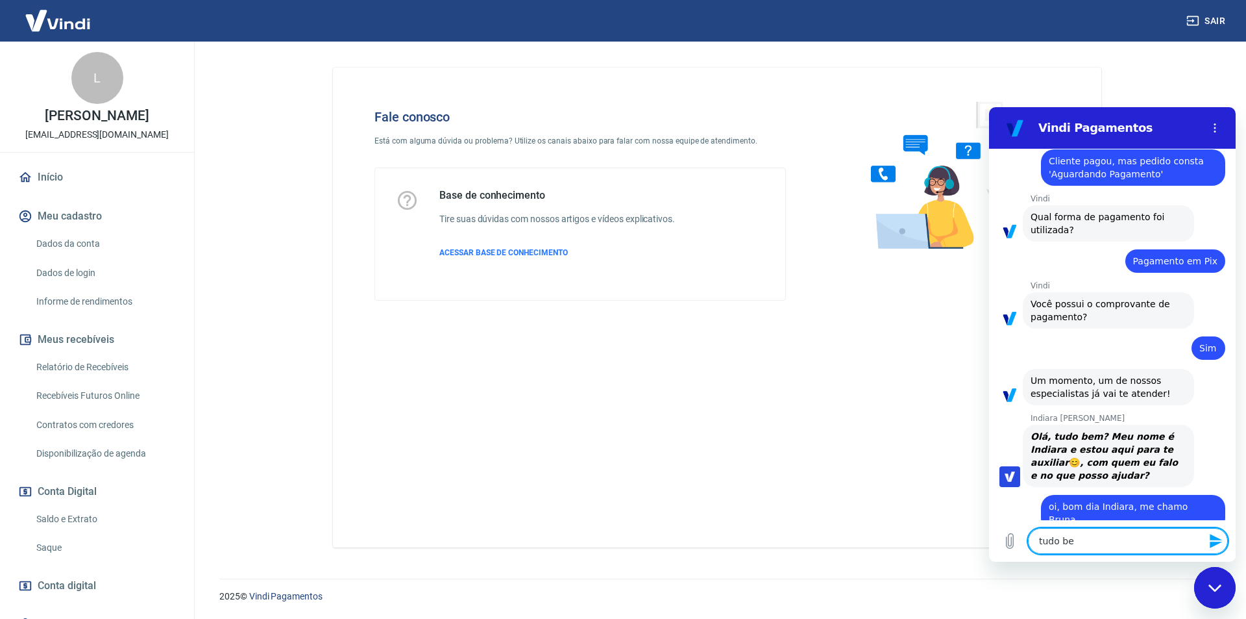
type textarea "x"
type textarea "tudo bem?"
type textarea "x"
type textarea "tudo bem?"
type textarea "x"
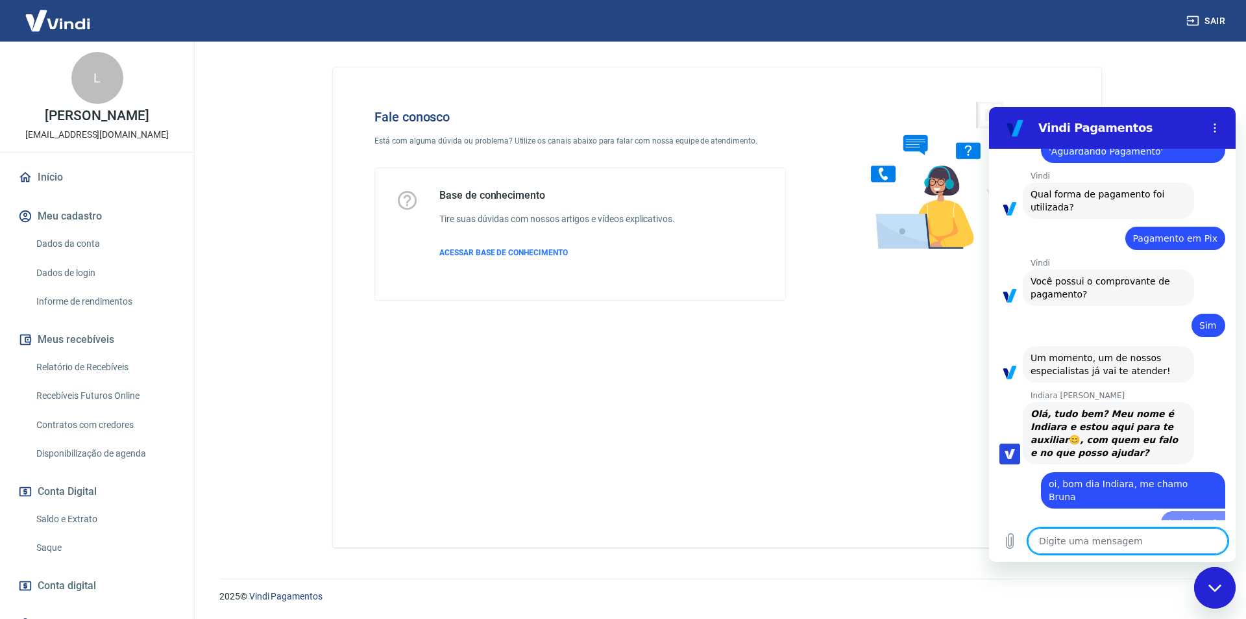
type textarea "x"
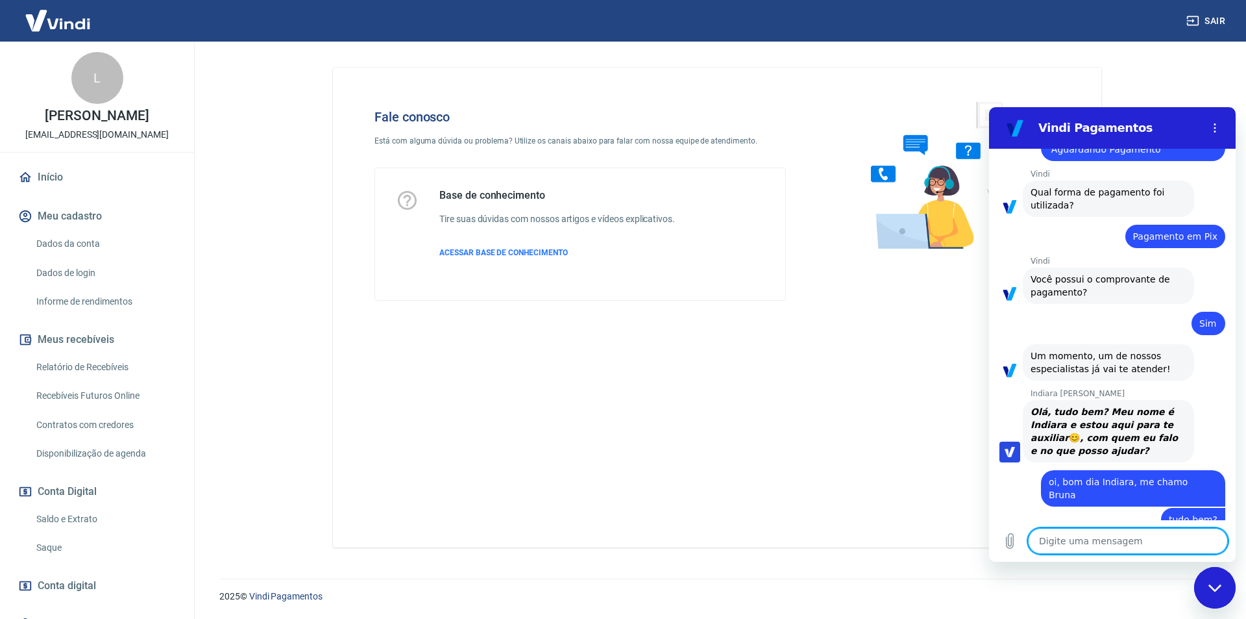
type textarea "e"
type textarea "x"
type textarea "t"
type textarea "x"
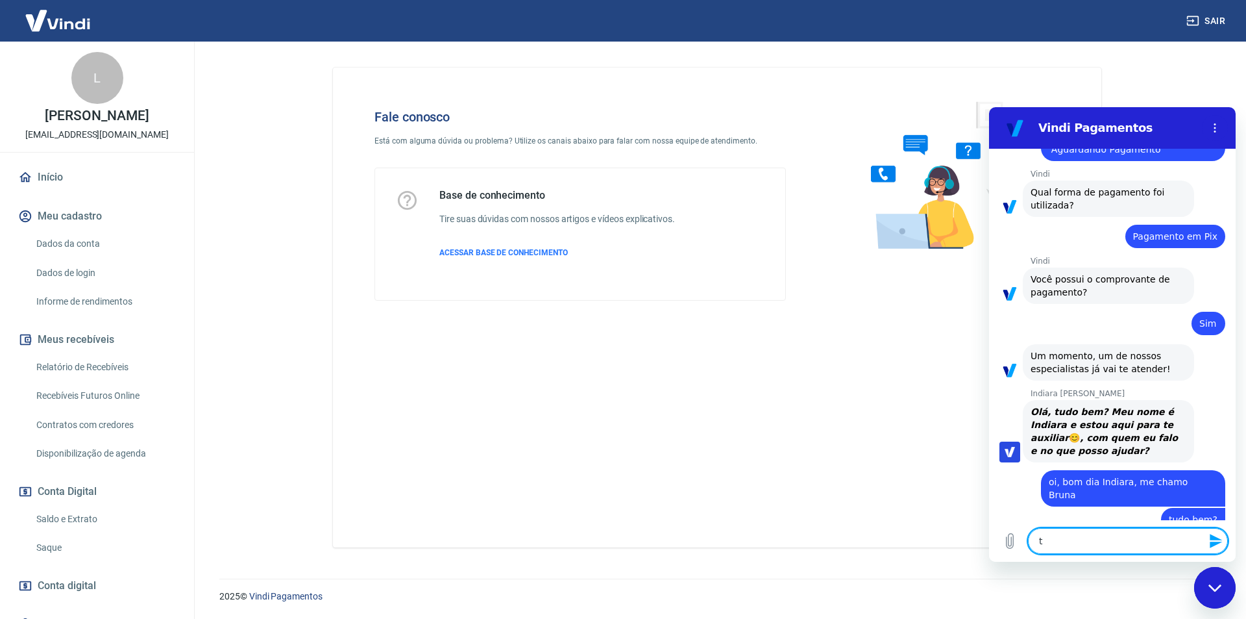
type textarea "te"
type textarea "x"
type textarea "tev"
type textarea "x"
type textarea "teve"
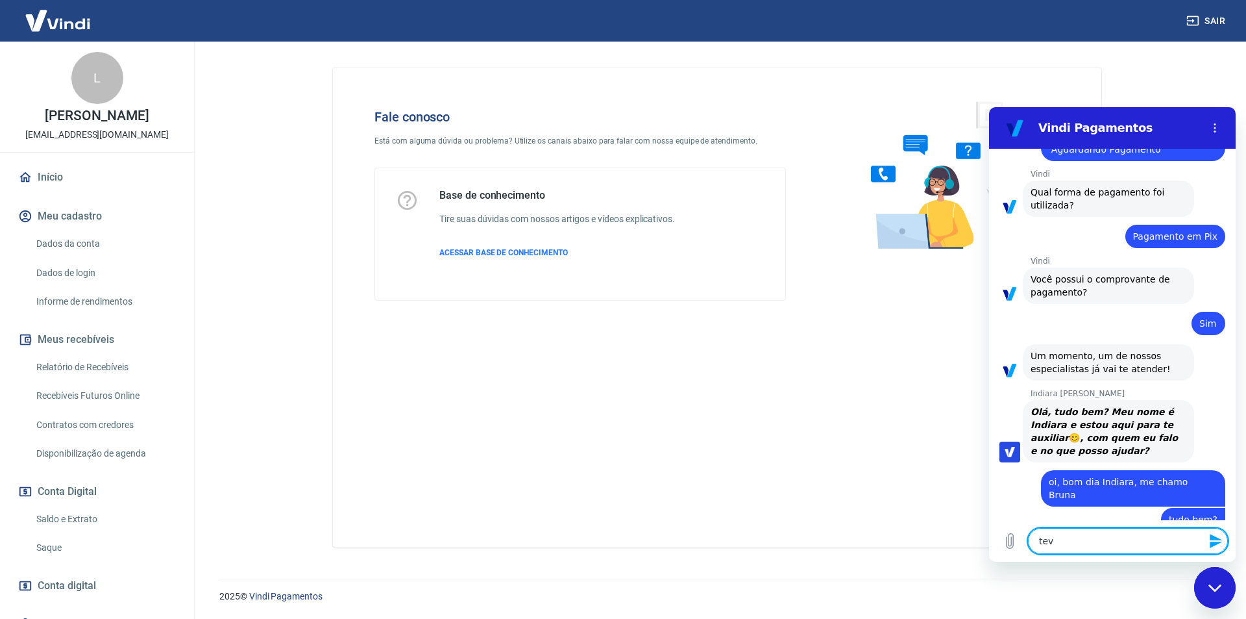
type textarea "x"
type textarea "teve"
type textarea "x"
type textarea "teve u"
type textarea "x"
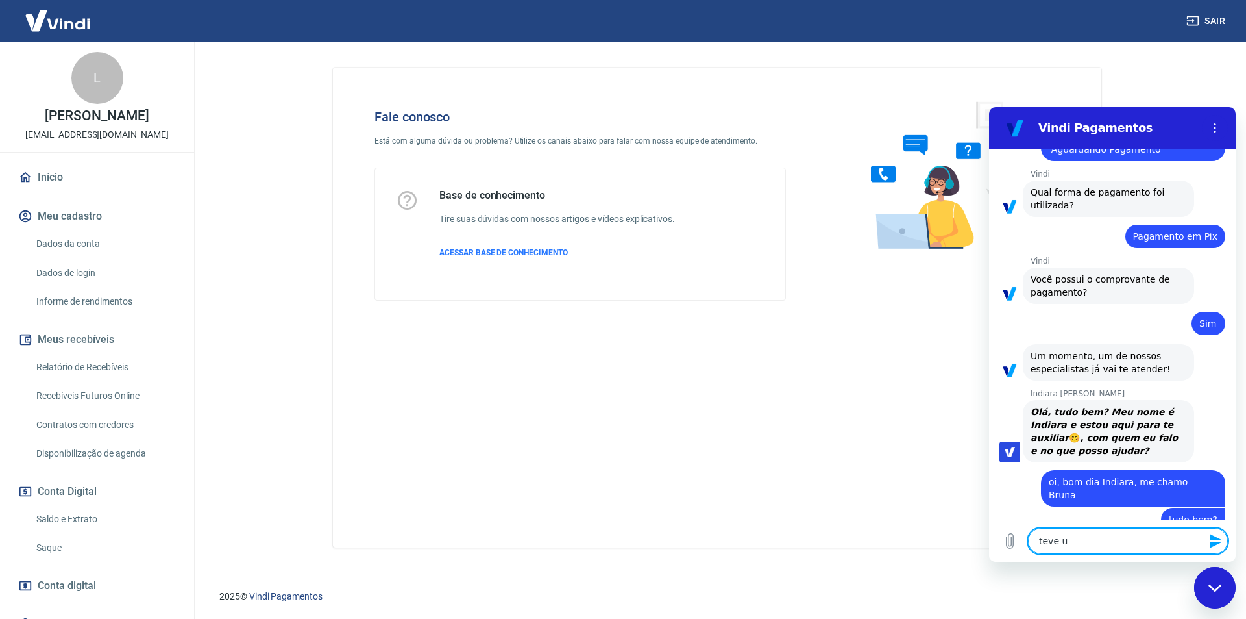
type textarea "teve um"
type textarea "x"
type textarea "teve um"
type textarea "x"
type textarea "teve um p"
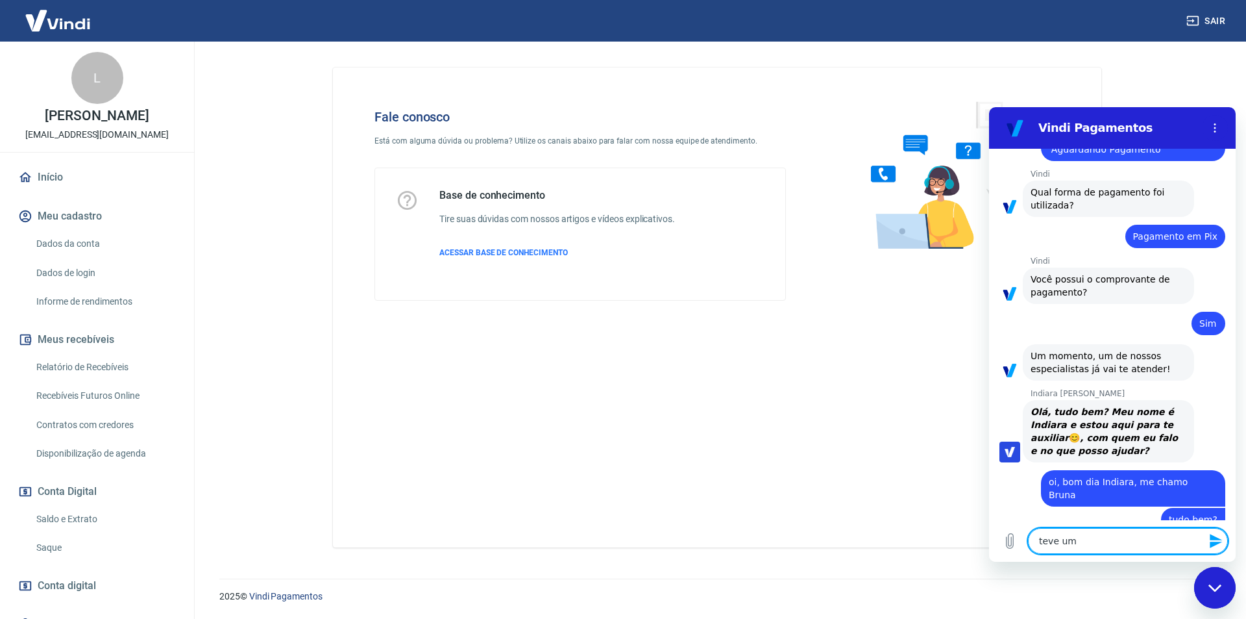
type textarea "x"
type textarea "teve um pe"
type textarea "x"
type textarea "teve um pei"
type textarea "x"
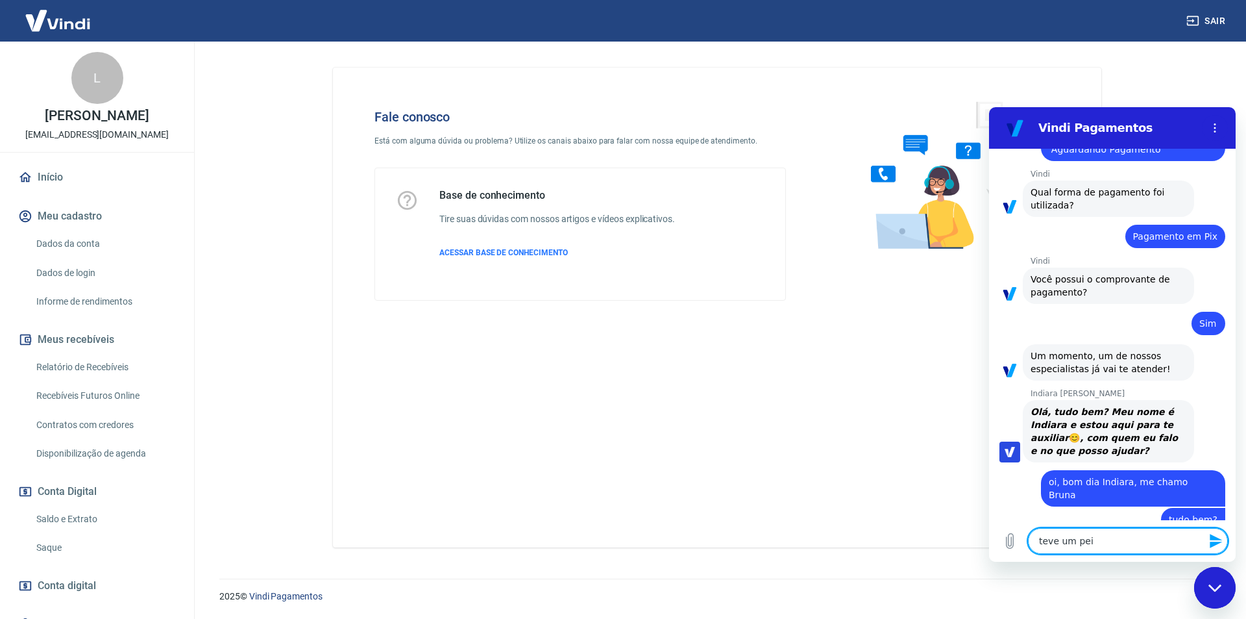
type textarea "teve um peid"
type textarea "x"
type textarea "teve um peidd"
type textarea "x"
type textarea "teve um peiddo"
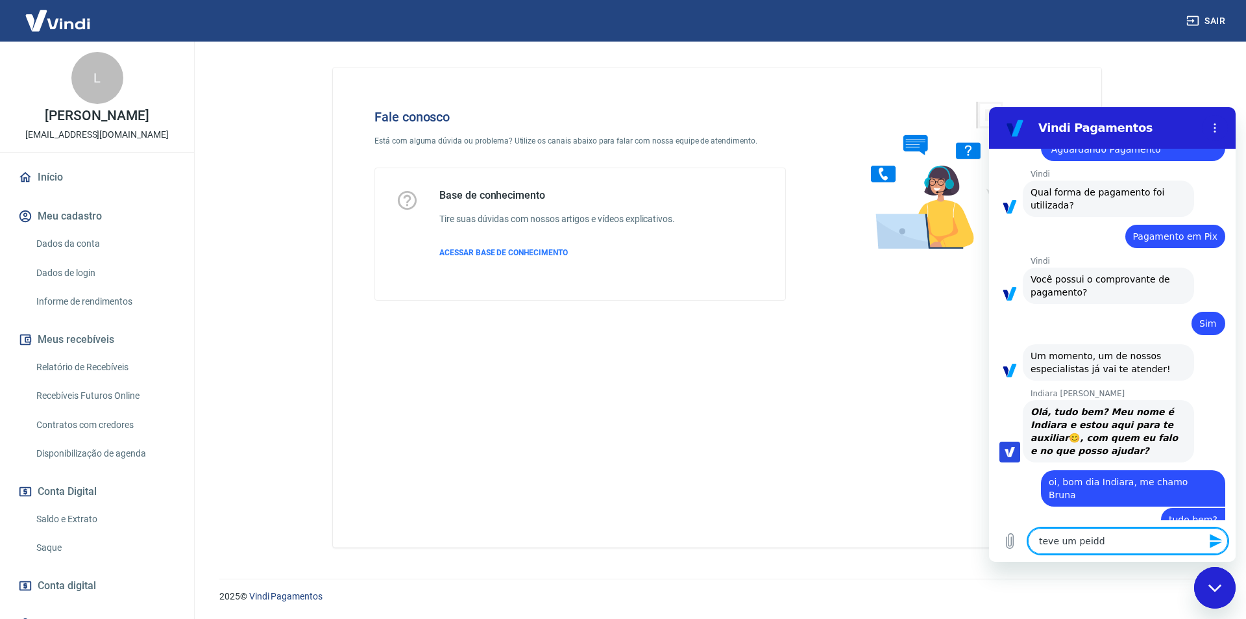
type textarea "x"
type textarea "teve um peiddo"
type textarea "x"
type textarea "teve um peiddo"
type textarea "x"
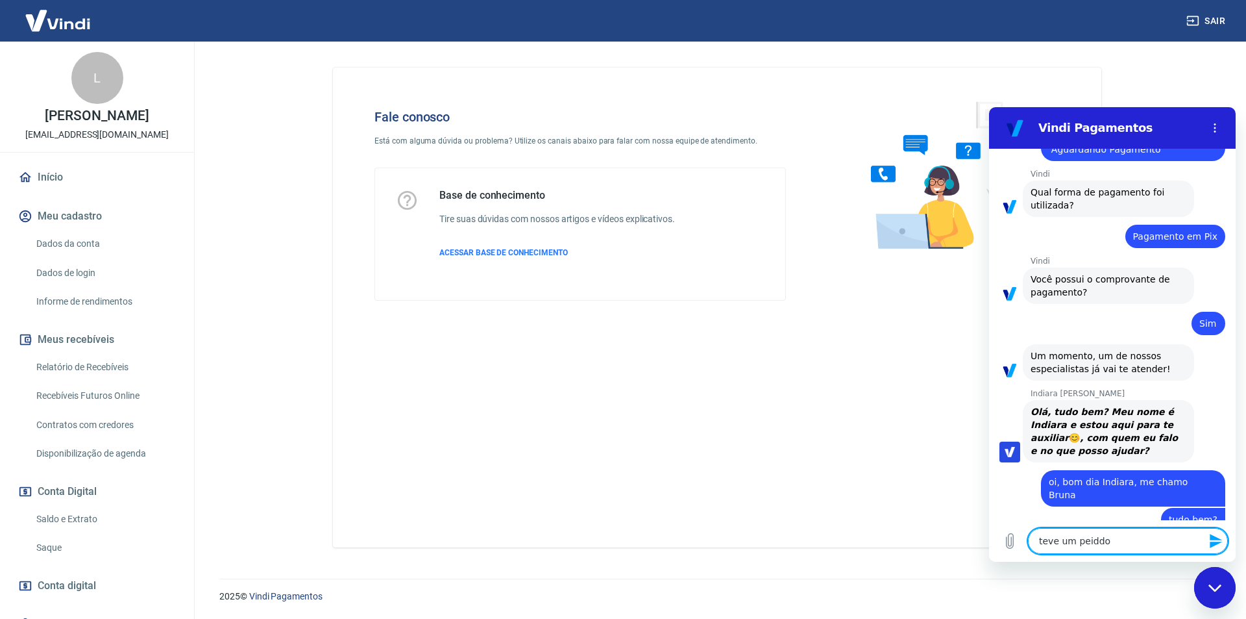
type textarea "teve um peidd"
type textarea "x"
type textarea "teve um peid"
type textarea "x"
type textarea "teve um pei"
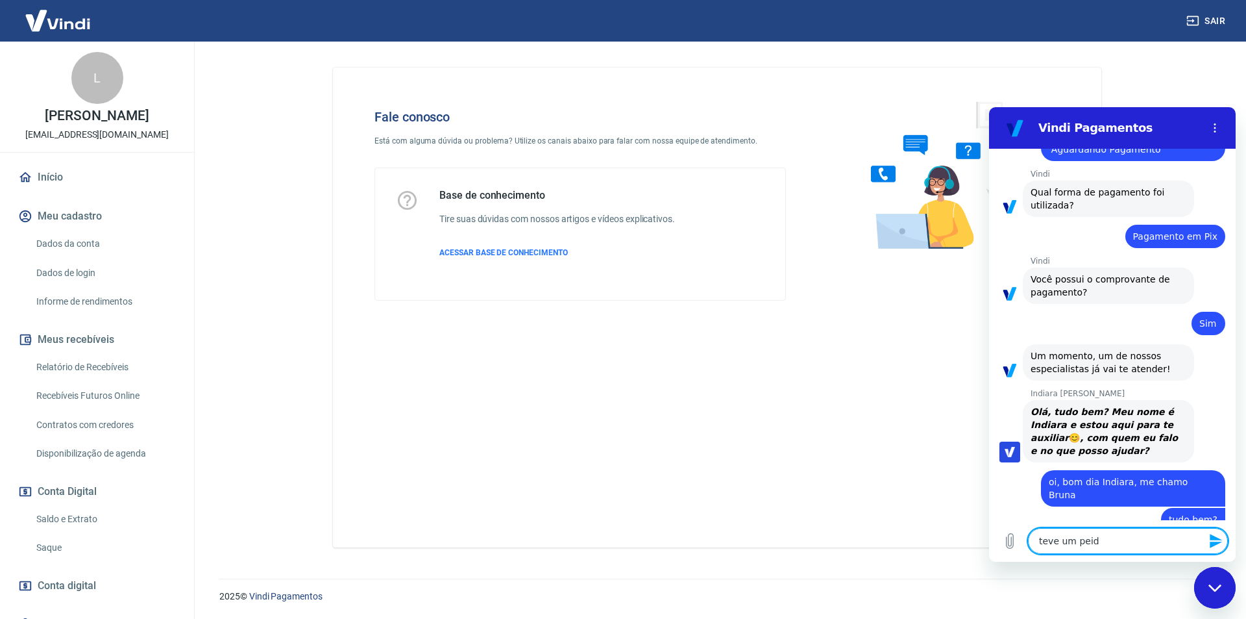
type textarea "x"
type textarea "teve um pe"
type textarea "x"
type textarea "teve um ped"
type textarea "x"
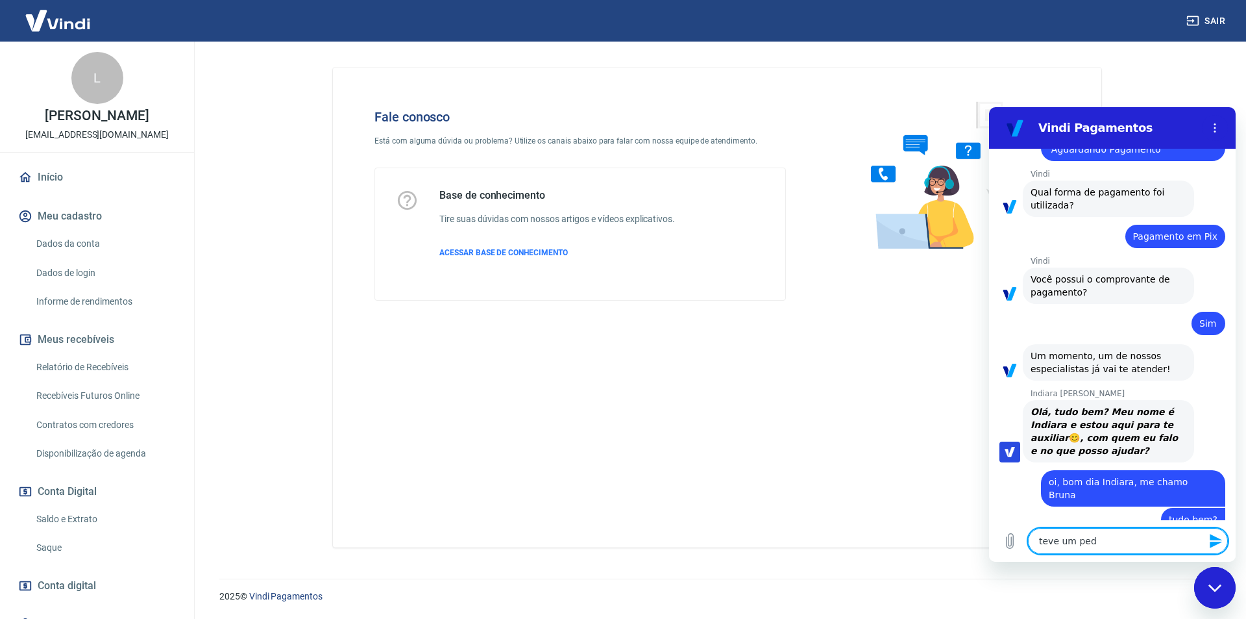
type textarea "teve um pedi"
type textarea "x"
type textarea "teve um pedid"
type textarea "x"
type textarea "teve um pedido"
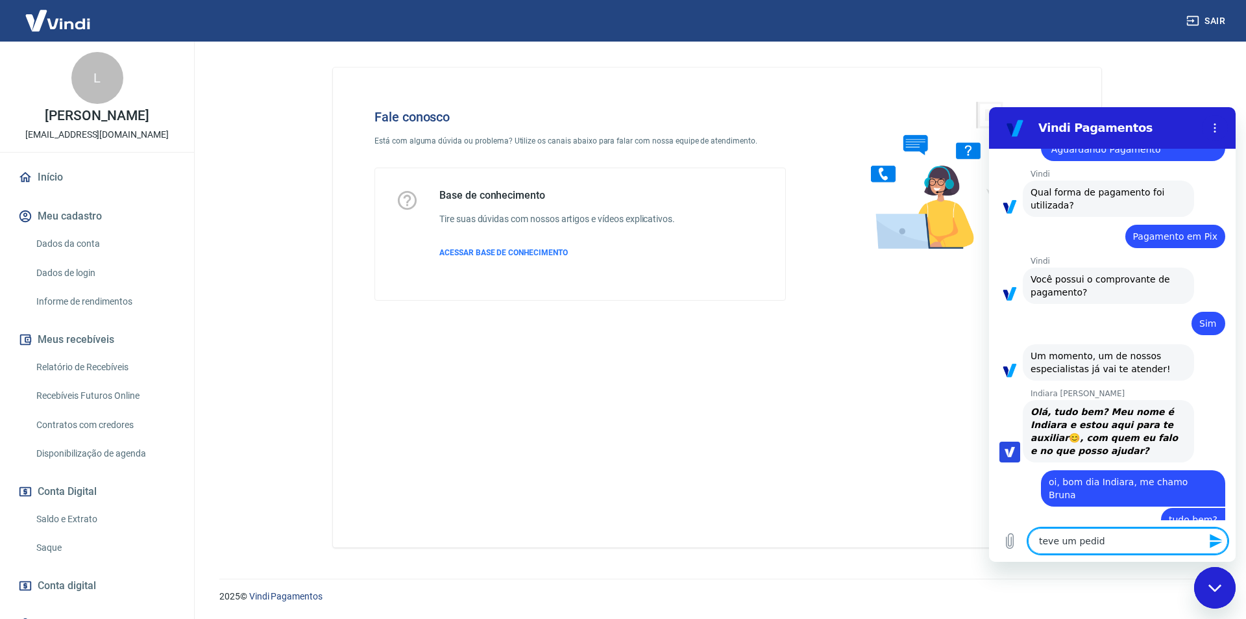
type textarea "x"
type textarea "teve um pedido"
type textarea "x"
type textarea "teve um pedido"
type textarea "x"
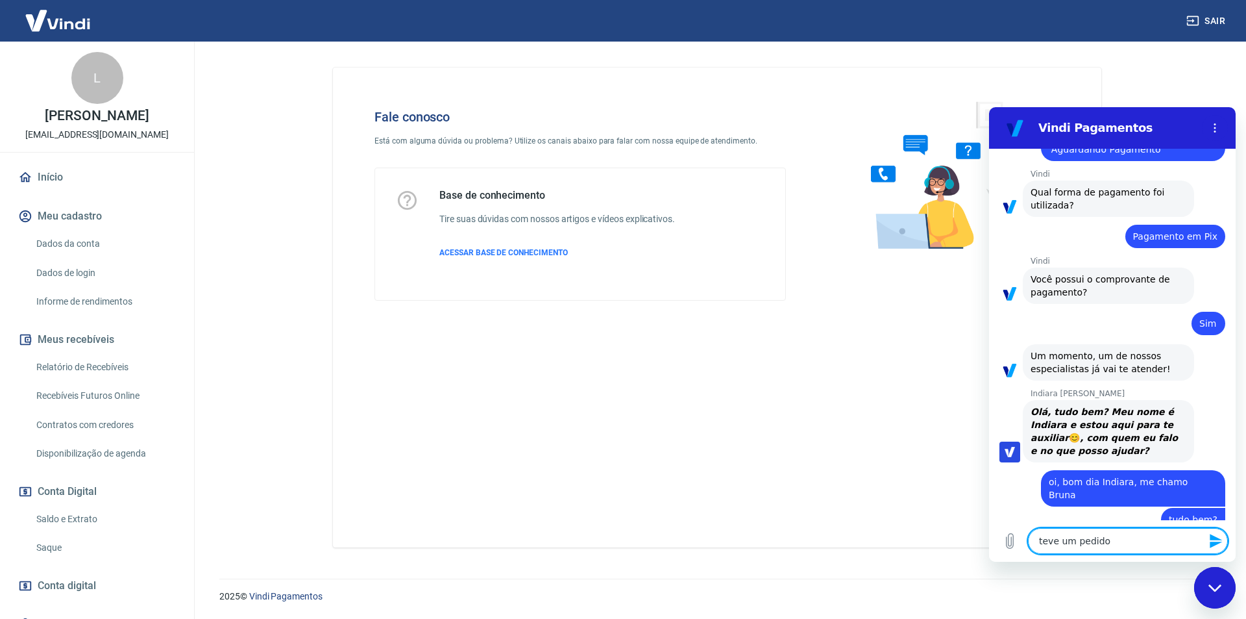
type textarea "teve um pedido"
type textarea "x"
type textarea "teve um pedido ("
type textarea "x"
type textarea "teve um pedido (2"
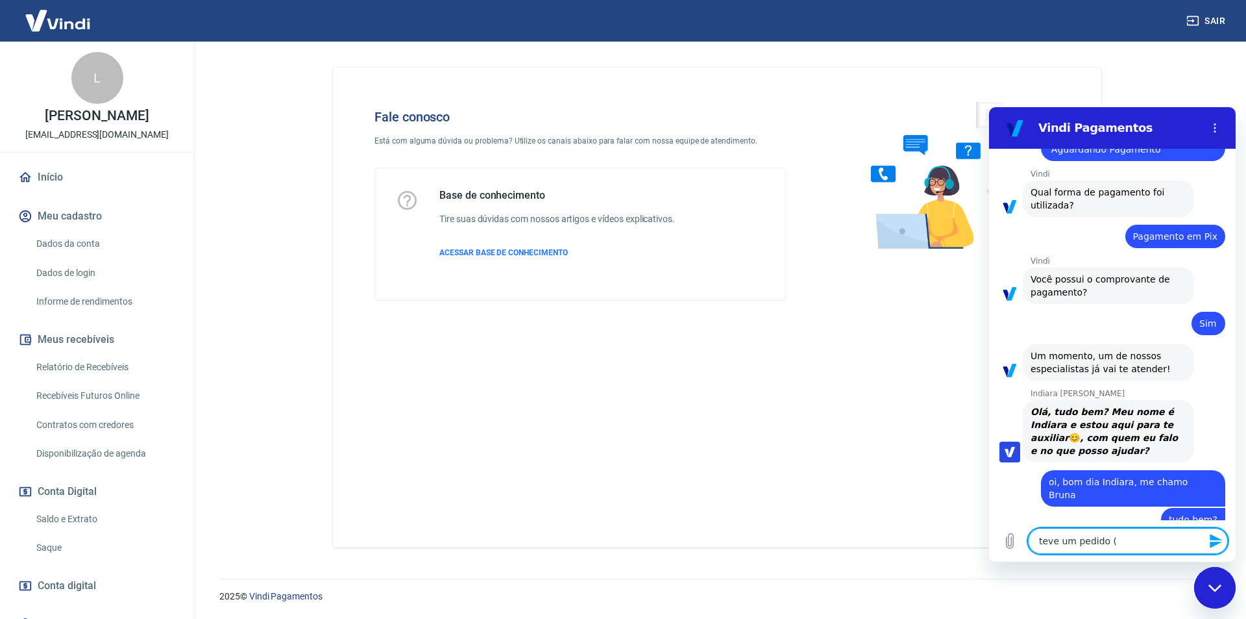
type textarea "x"
type textarea "teve um pedido (23"
type textarea "x"
type textarea "teve um pedido (237"
type textarea "x"
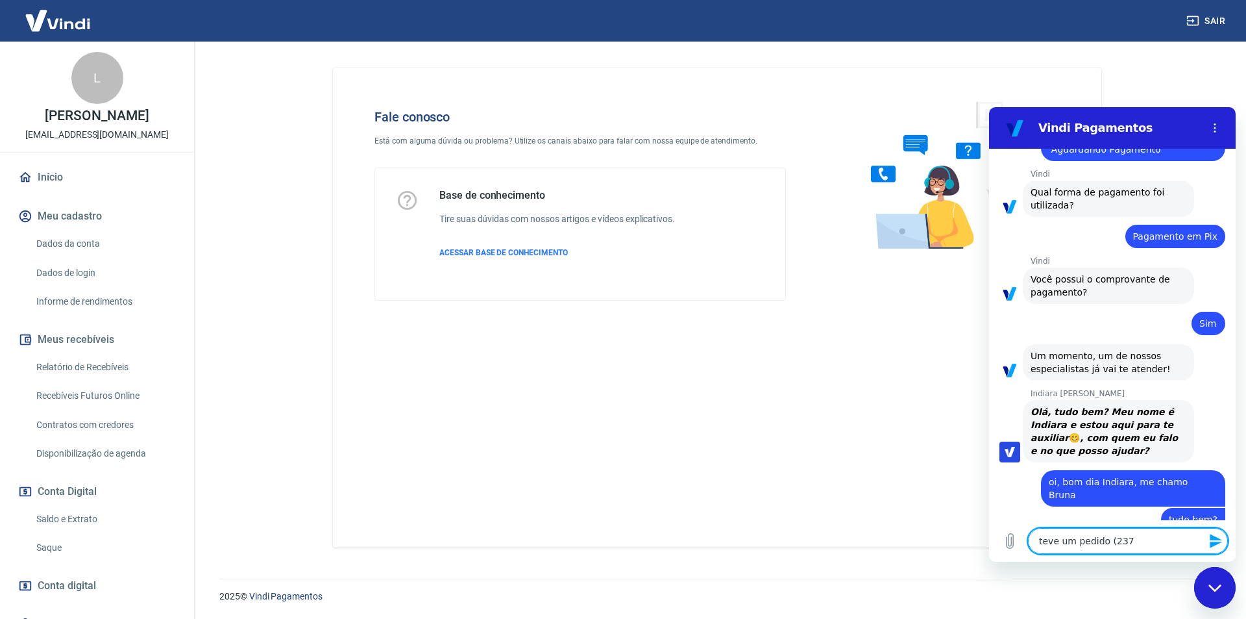
type textarea "teve um pedido (2370"
type textarea "x"
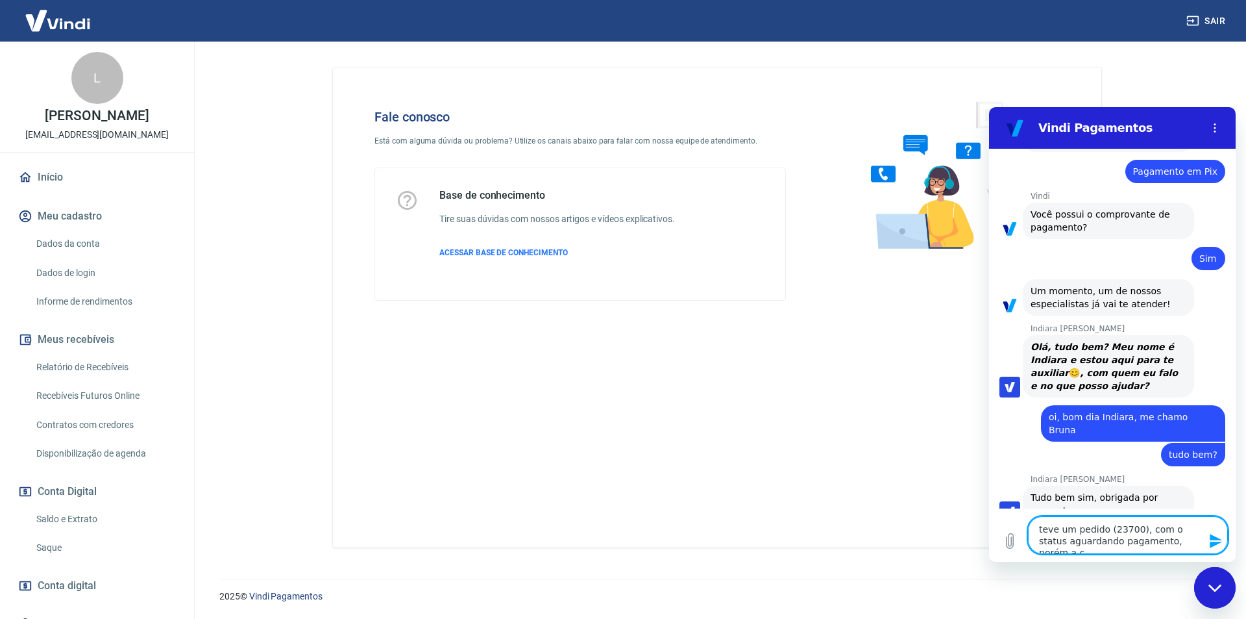
scroll to position [1143, 0]
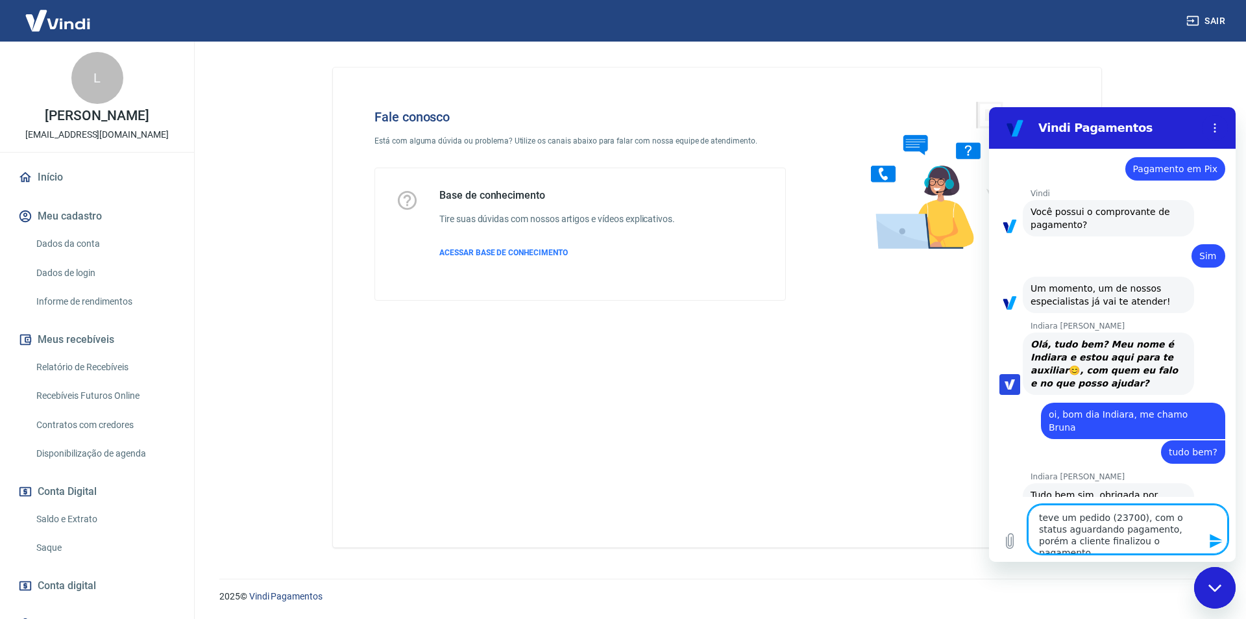
click at [1191, 522] on textarea "teve um pedido (23700), com o status aguardando pagamento, porém a cliente fina…" at bounding box center [1128, 528] width 200 height 49
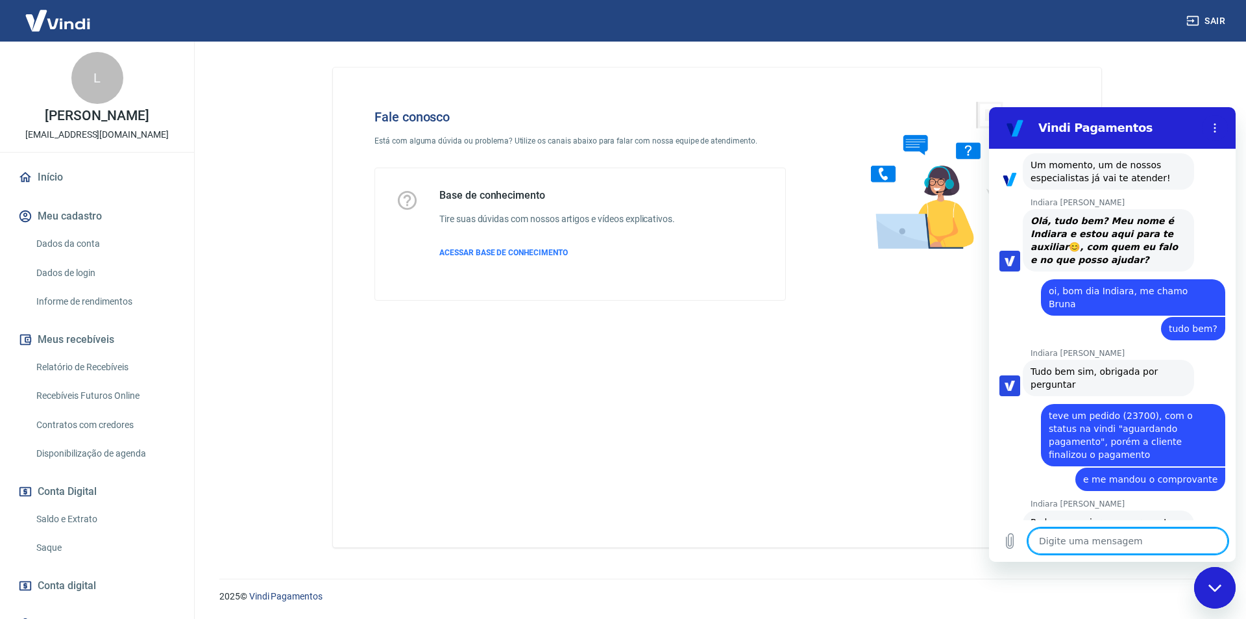
scroll to position [1269, 0]
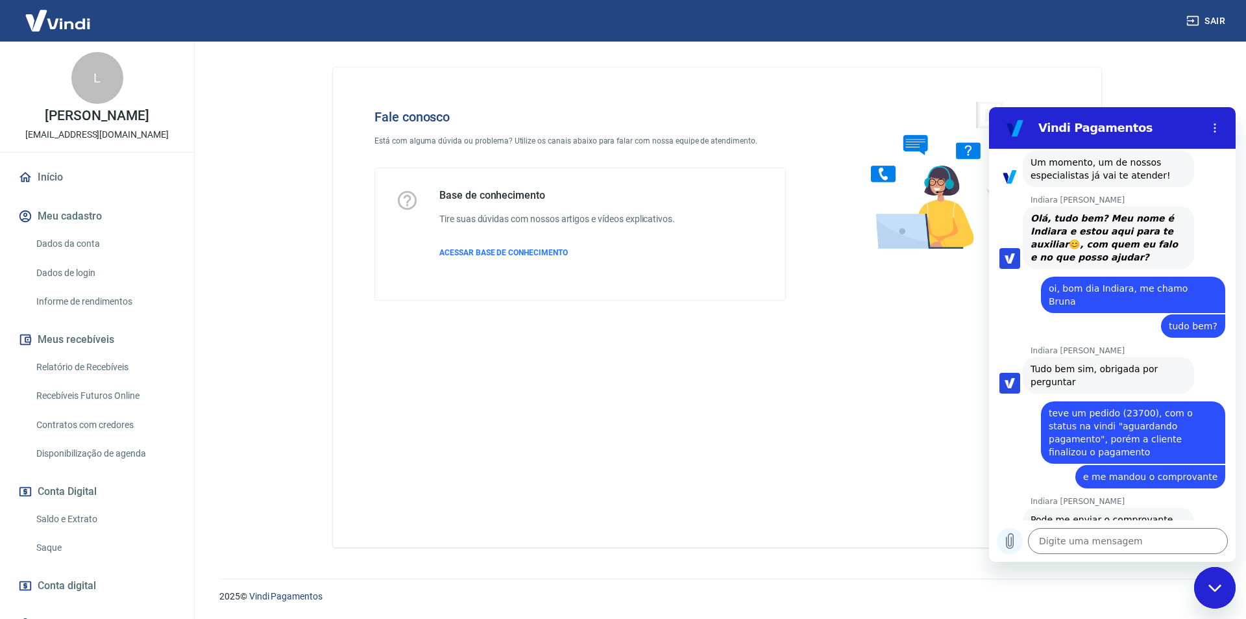
click at [1013, 543] on icon "Carregar arquivo" at bounding box center [1010, 541] width 7 height 15
click at [1009, 545] on icon "Carregar arquivo" at bounding box center [1010, 541] width 7 height 15
click at [1003, 537] on icon "Carregar arquivo" at bounding box center [1010, 541] width 16 height 16
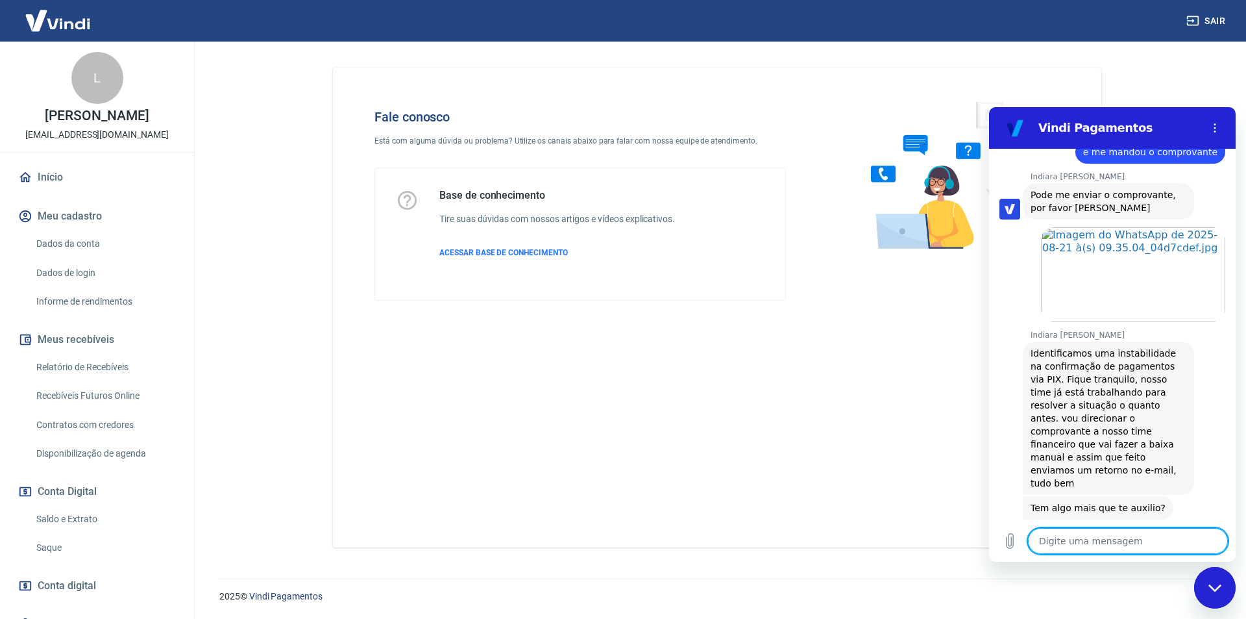
scroll to position [1658, 0]
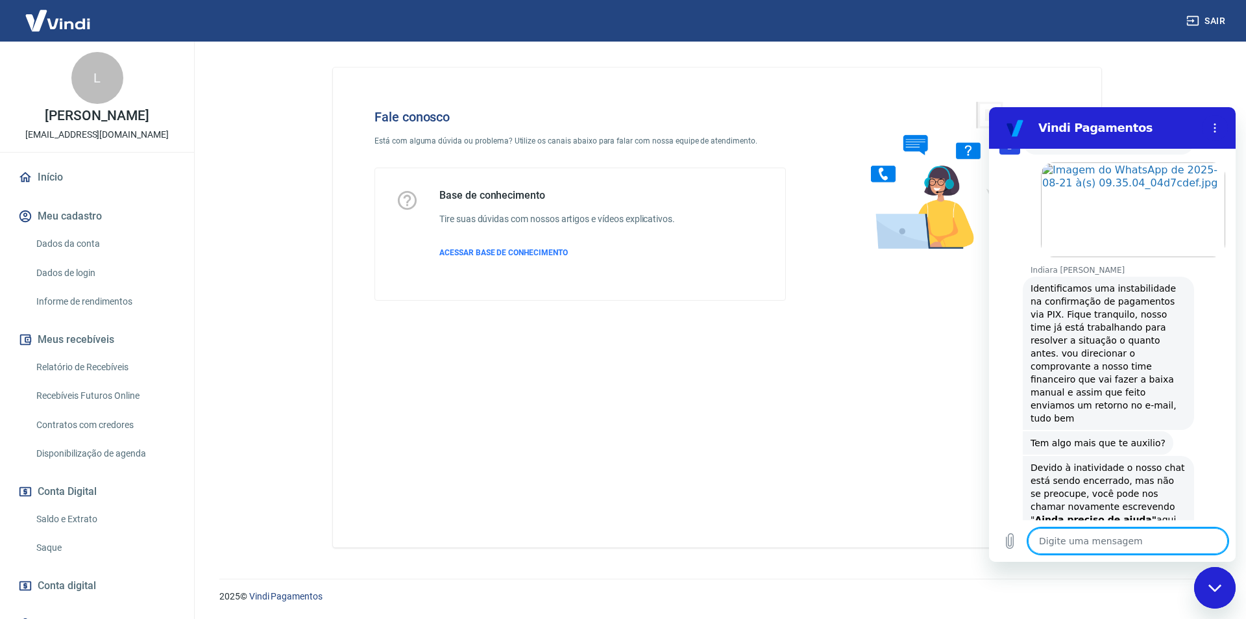
click at [1111, 543] on textarea at bounding box center [1128, 541] width 200 height 26
drag, startPoint x: 1129, startPoint y: 447, endPoint x: 1155, endPoint y: 456, distance: 27.1
click at [1155, 461] on div "Devido à inatividade o nosso chat está sendo encerrado, mas não se preocupe, vo…" at bounding box center [1109, 513] width 156 height 104
copy div "Ainda preciso de ajuda" aqui neste"
click at [1069, 543] on textarea at bounding box center [1128, 541] width 200 height 26
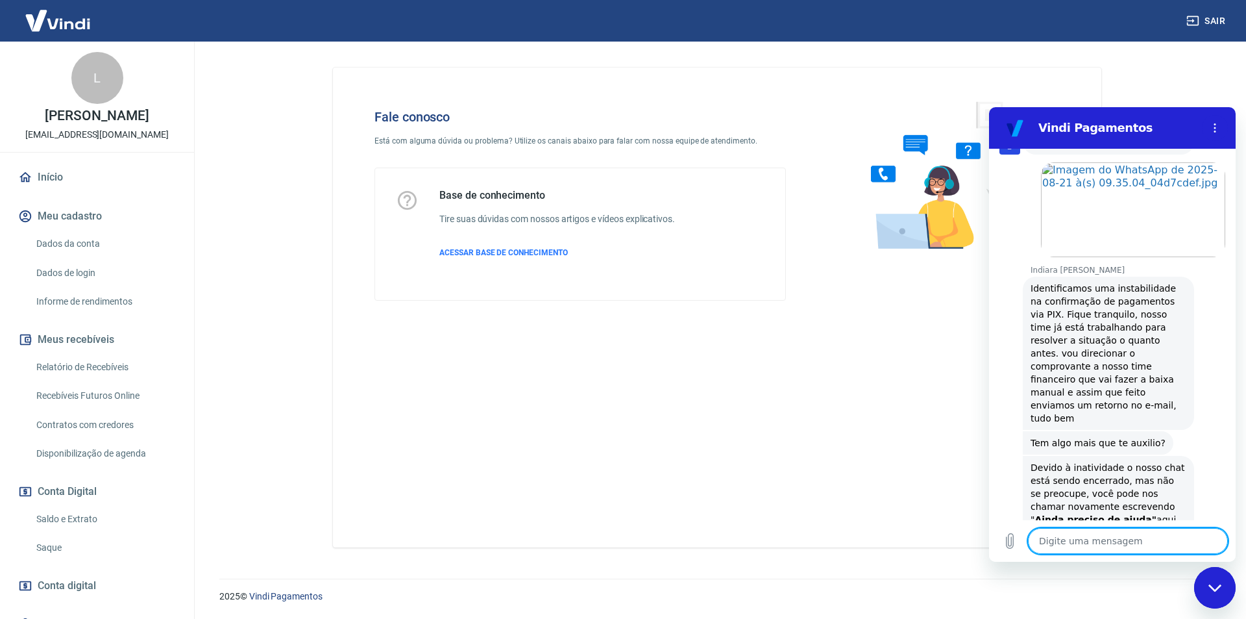
paste textarea "Ainda preciso de ajuda" aqui neste"
click at [1135, 541] on textarea "Ainda preciso de ajuda" aqui neste" at bounding box center [1128, 541] width 200 height 26
click at [1188, 537] on textarea "Ainda preciso de ajuda, aqui neste" at bounding box center [1128, 541] width 200 height 26
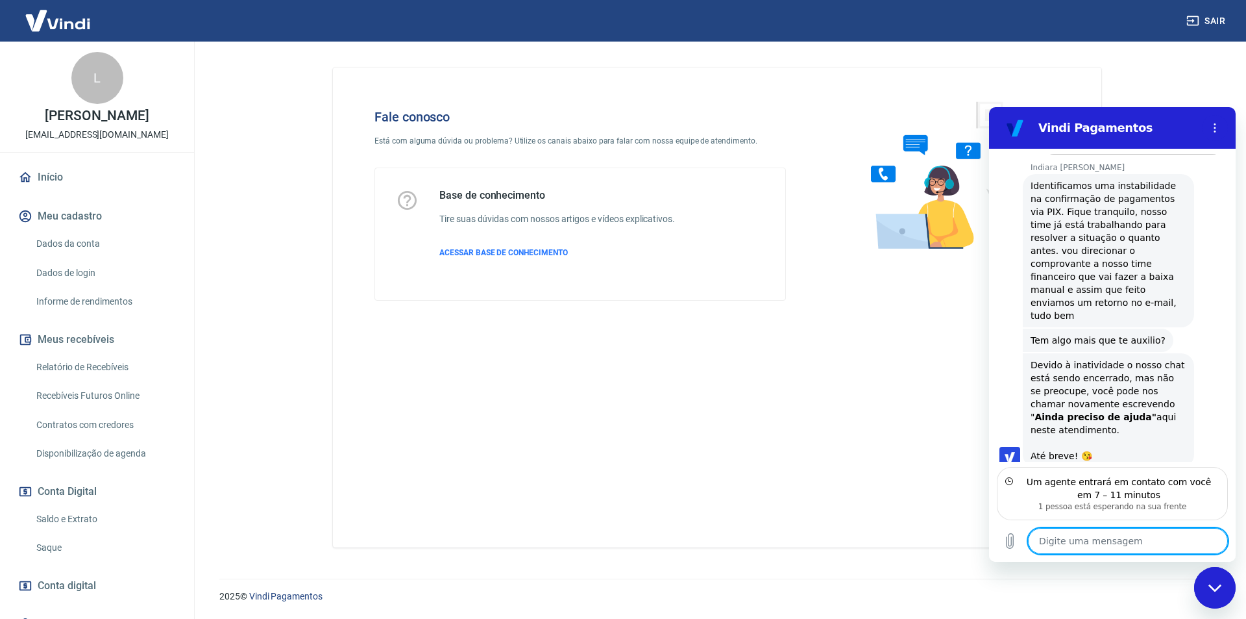
scroll to position [1696, 0]
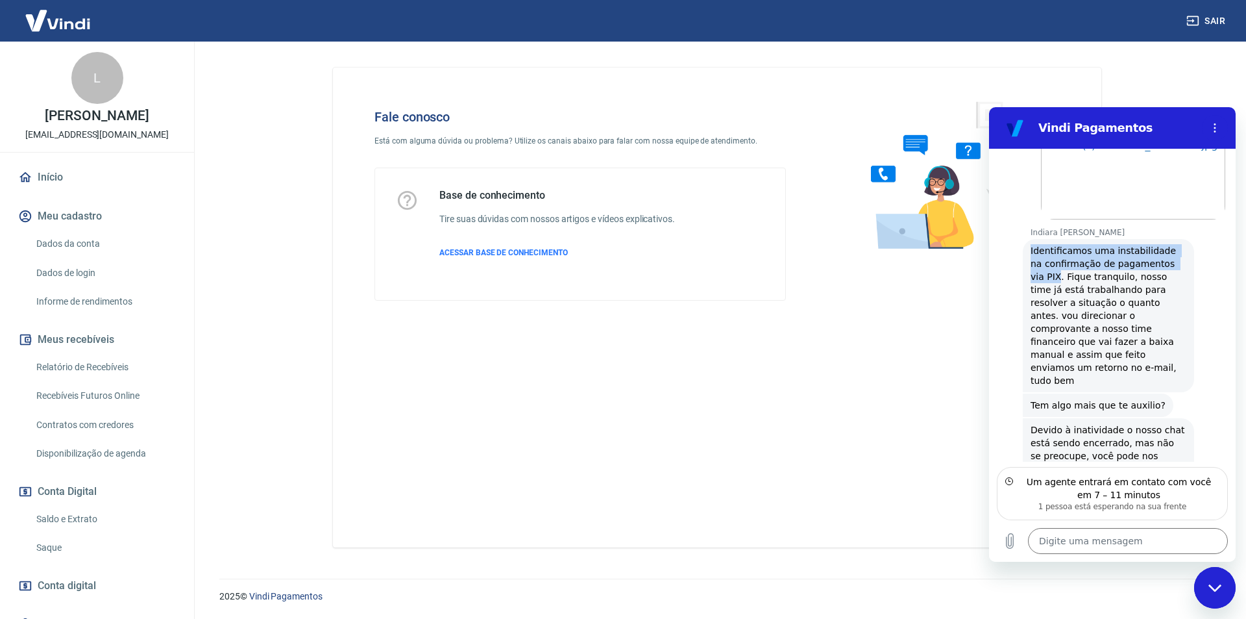
drag, startPoint x: 1031, startPoint y: 210, endPoint x: 1173, endPoint y: 227, distance: 142.5
click at [1173, 245] on span "Identificamos uma instabilidade na confirmação de pagamentos via PIX. Fique tra…" at bounding box center [1105, 315] width 149 height 140
copy span "Identificamos uma instabilidade na confirmação de pagamentos via PIX"
click at [1116, 400] on span "Tem algo mais que te auxilio?" at bounding box center [1098, 405] width 135 height 10
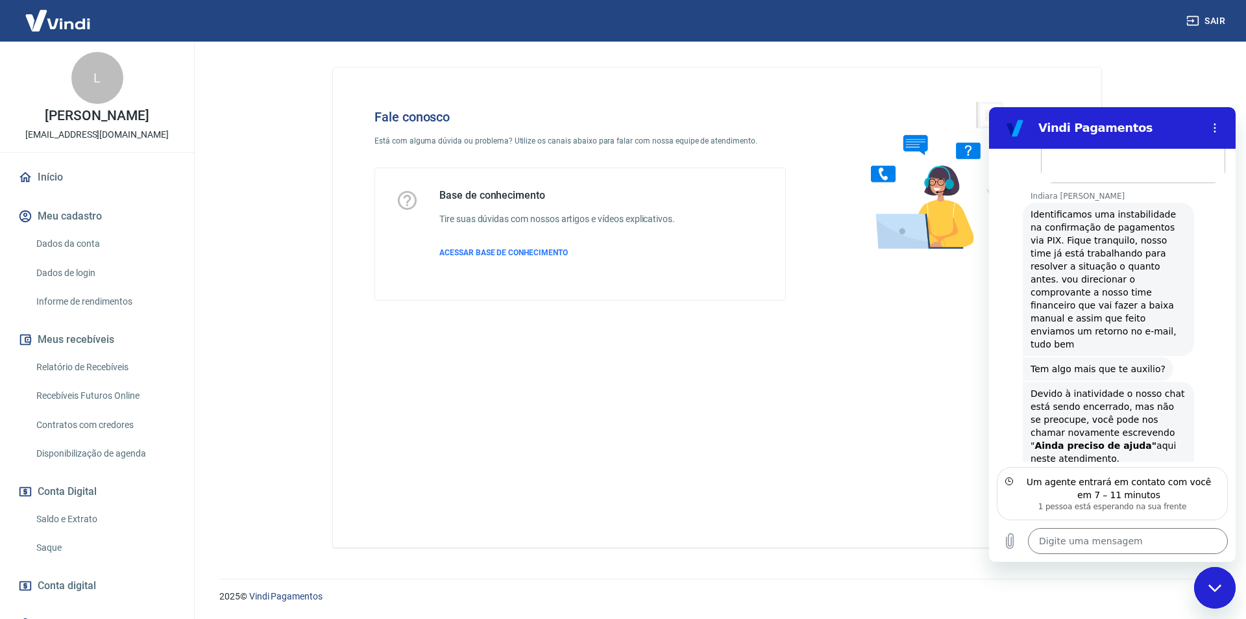
scroll to position [1761, 0]
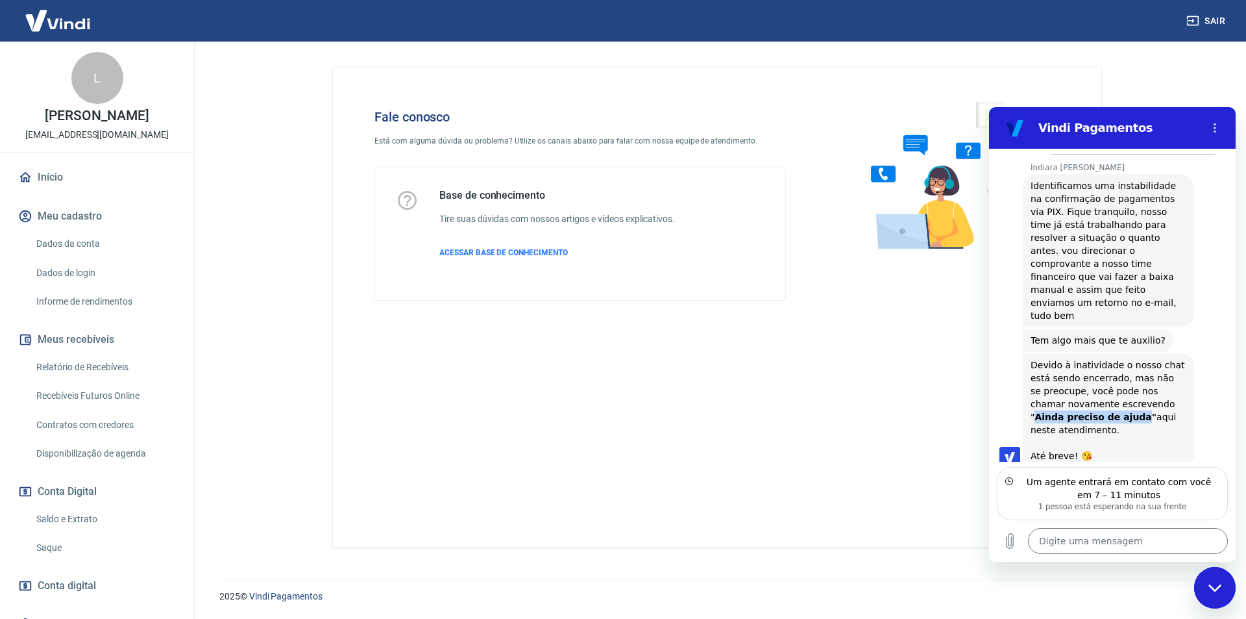
drag, startPoint x: 1130, startPoint y: 340, endPoint x: 1098, endPoint y: 356, distance: 35.4
click at [1098, 412] on strong "Ainda preciso de ajuda"" at bounding box center [1096, 417] width 122 height 10
copy strong "Ainda preciso de ajuda"
click at [1059, 547] on textarea at bounding box center [1128, 541] width 200 height 26
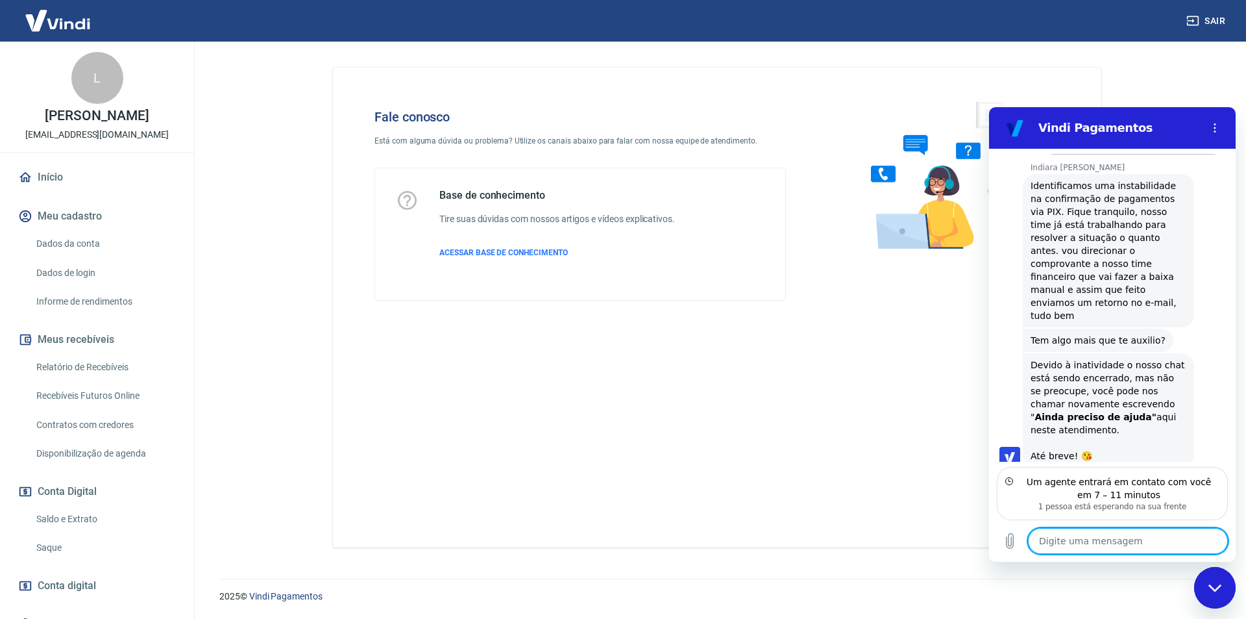
paste textarea "Ainda preciso de ajuda"
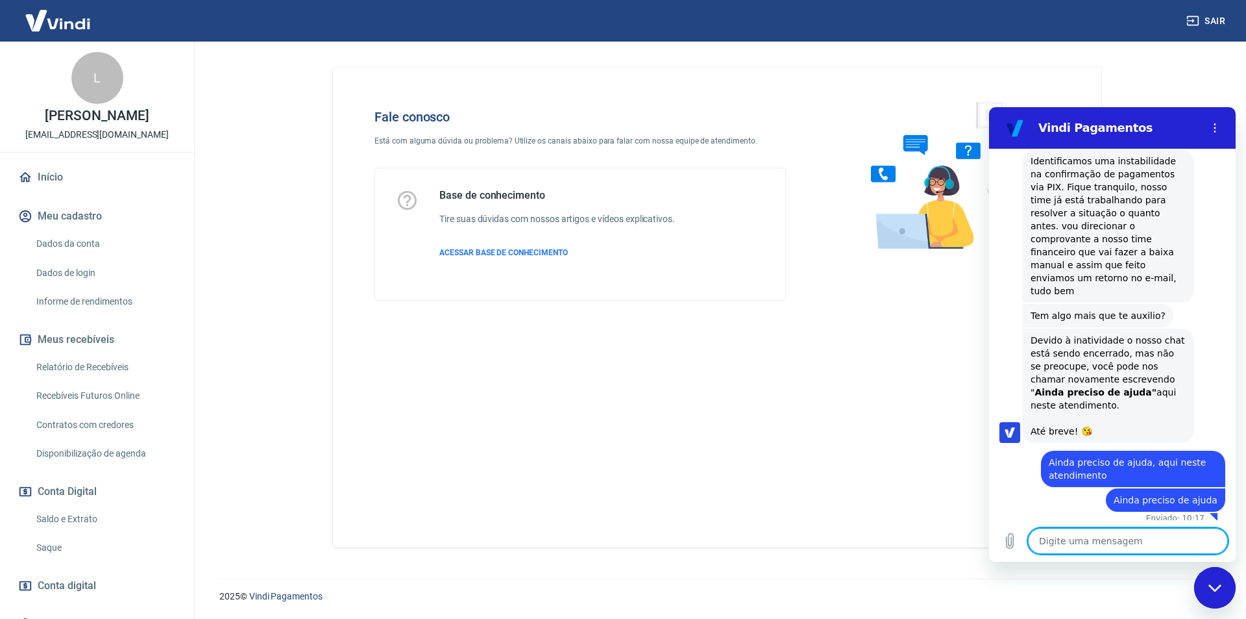
scroll to position [1727, 0]
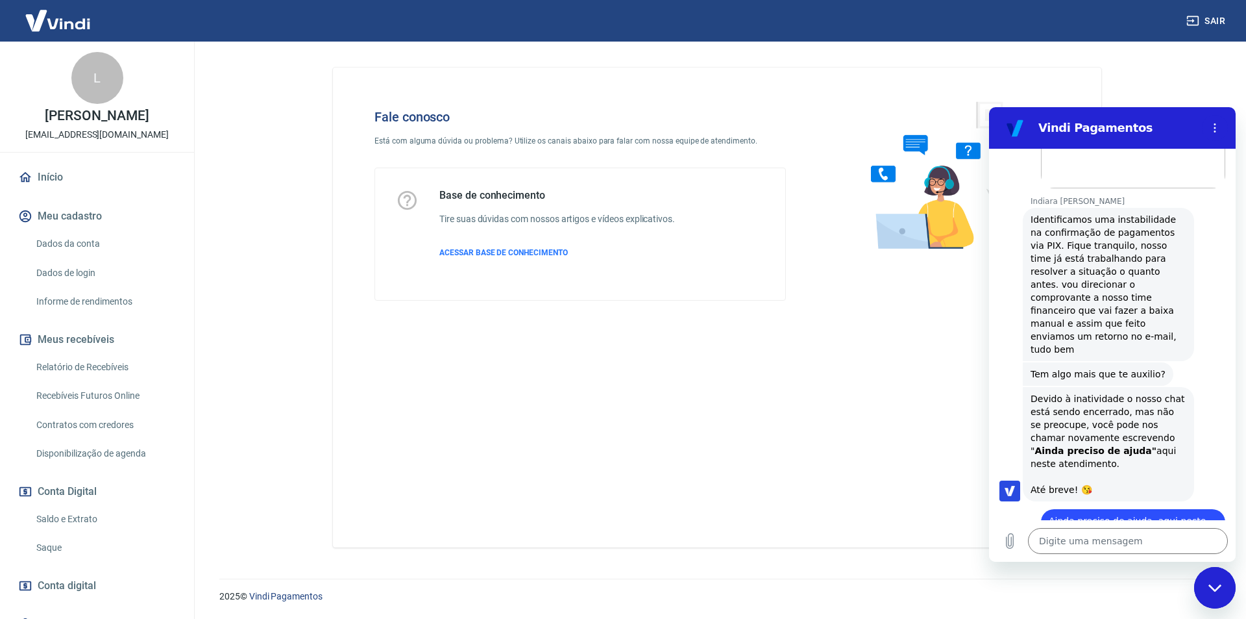
click at [1210, 571] on div at bounding box center [1214, 575] width 8 height 8
click at [1087, 541] on textarea at bounding box center [1128, 541] width 200 height 26
